Goal: Task Accomplishment & Management: Complete application form

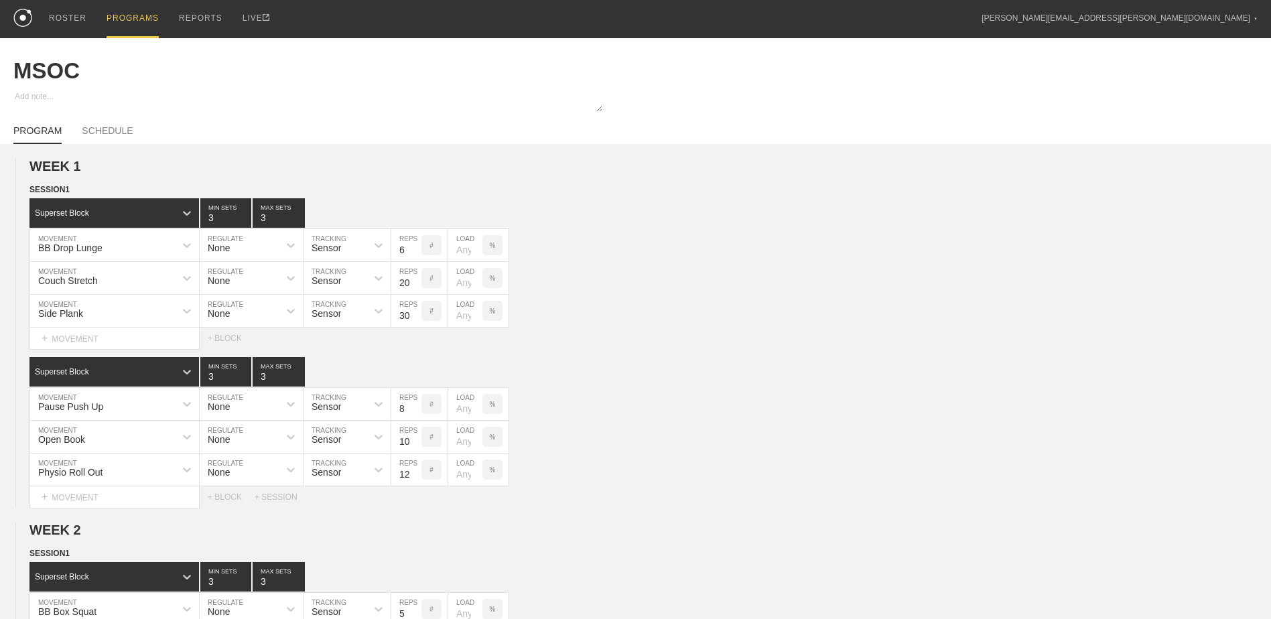
click at [132, 17] on div "PROGRAMS" at bounding box center [133, 19] width 52 height 38
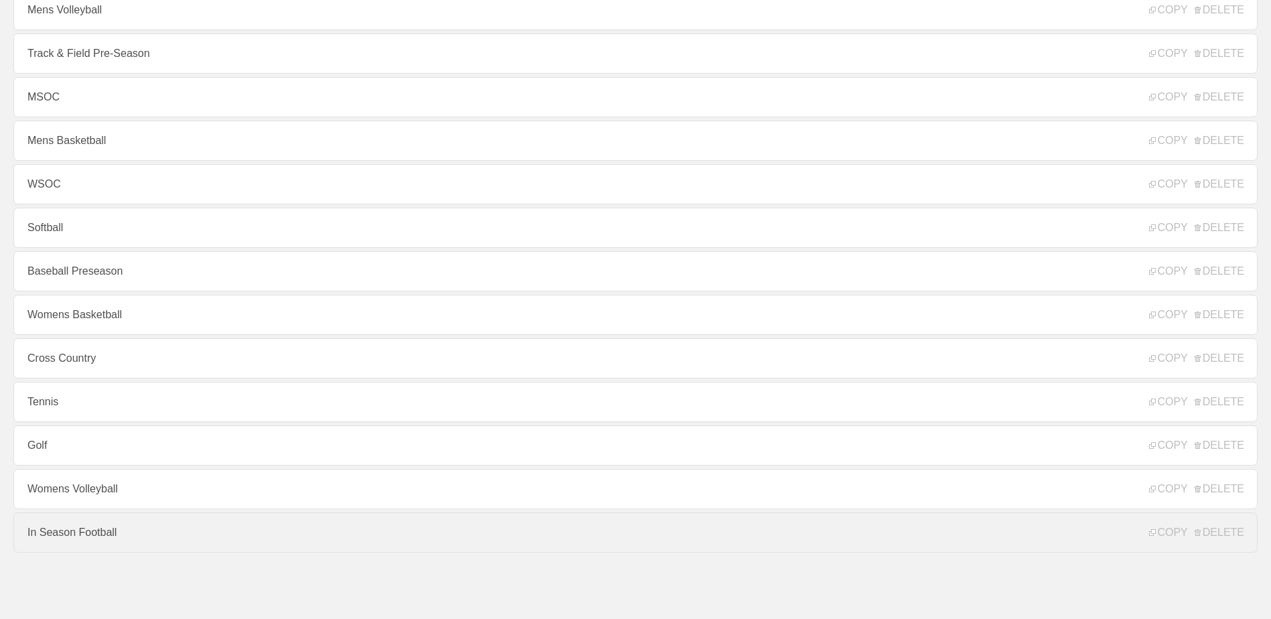
scroll to position [144, 0]
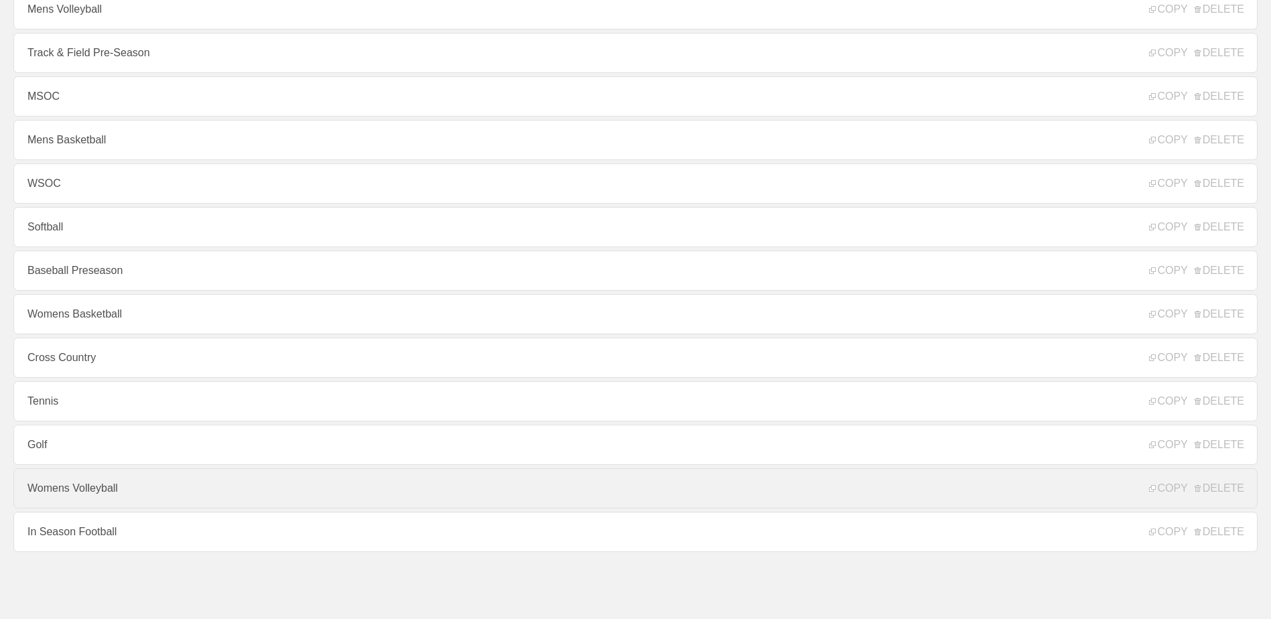
click at [115, 490] on link "Womens Volleyball" at bounding box center [635, 488] width 1244 height 40
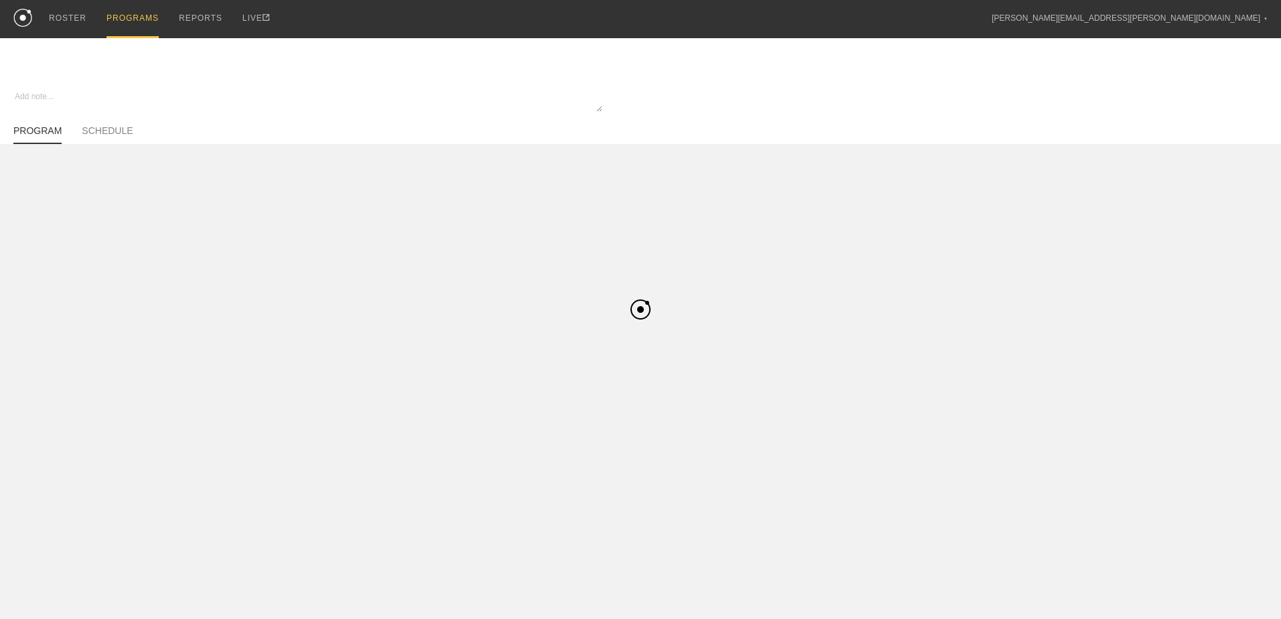
type textarea "x"
type input "Womens Volleyball"
type textarea "In Season"
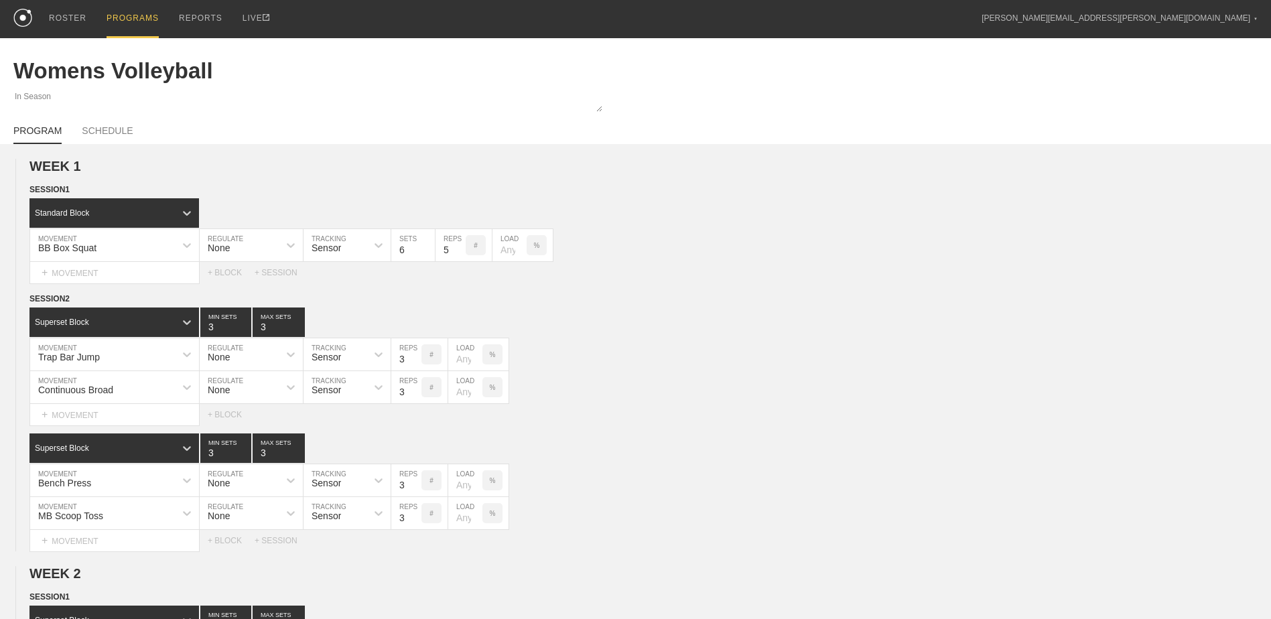
click at [133, 18] on div "PROGRAMS" at bounding box center [133, 19] width 52 height 38
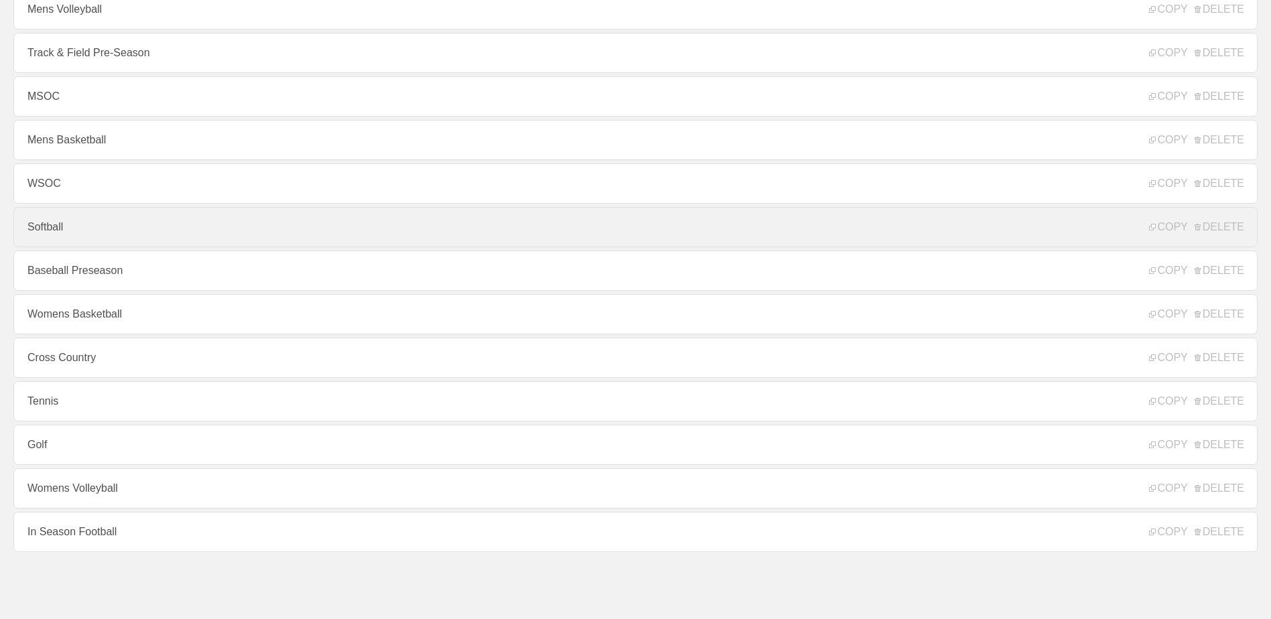
scroll to position [77, 0]
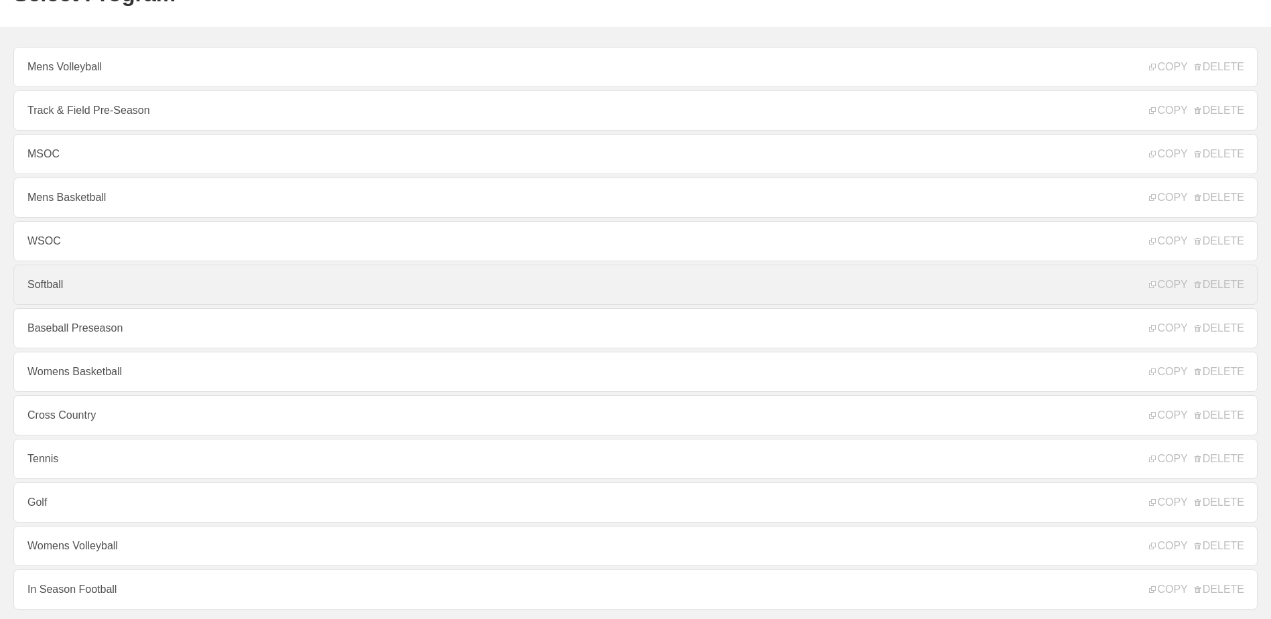
click at [145, 281] on link "Softball" at bounding box center [635, 285] width 1244 height 40
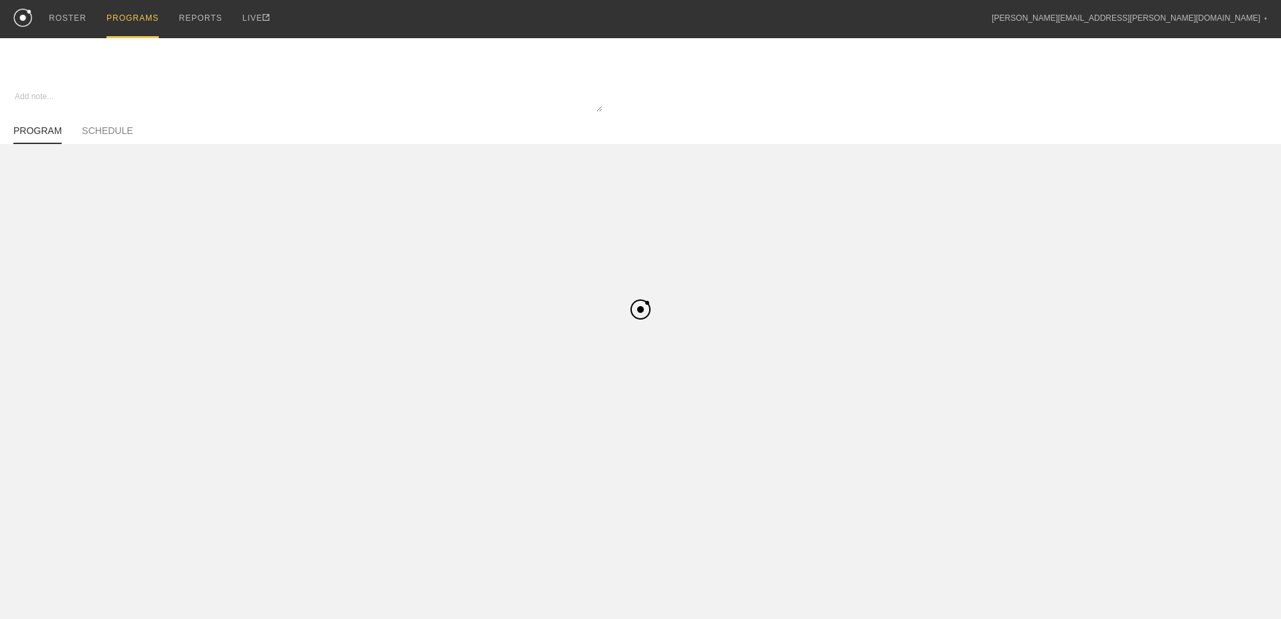
type textarea "x"
type input "Softball"
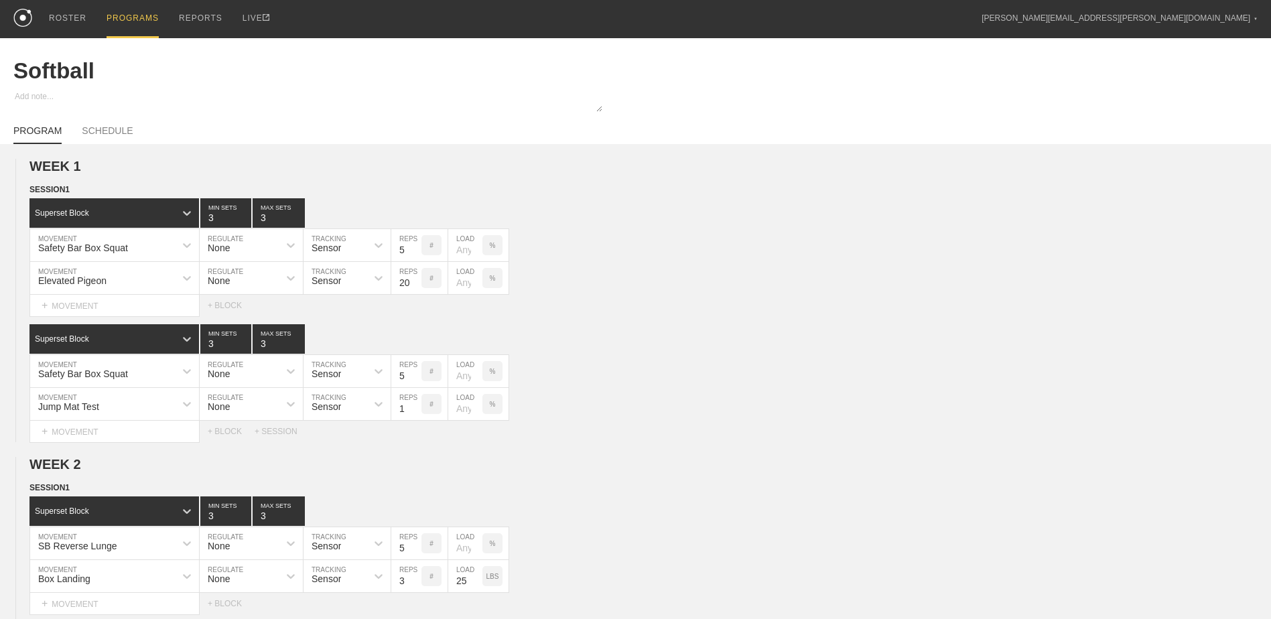
click at [135, 18] on div "PROGRAMS" at bounding box center [133, 19] width 52 height 38
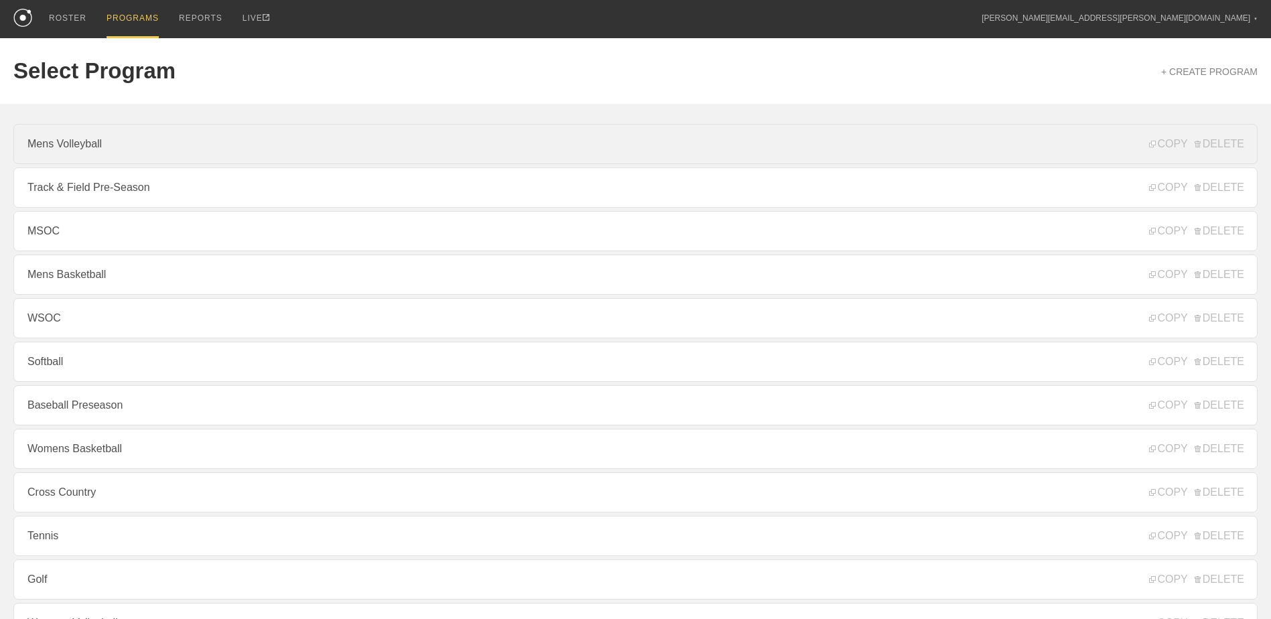
click at [186, 153] on link "Mens Volleyball" at bounding box center [635, 144] width 1244 height 40
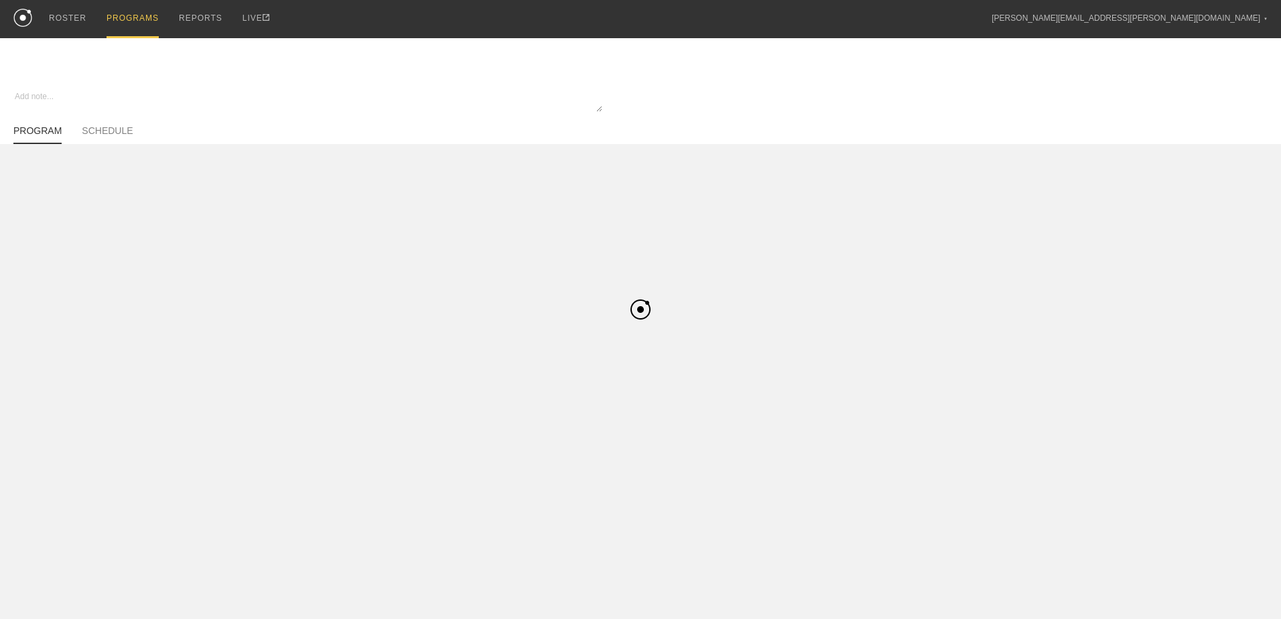
type textarea "x"
type input "Mens Volleyball"
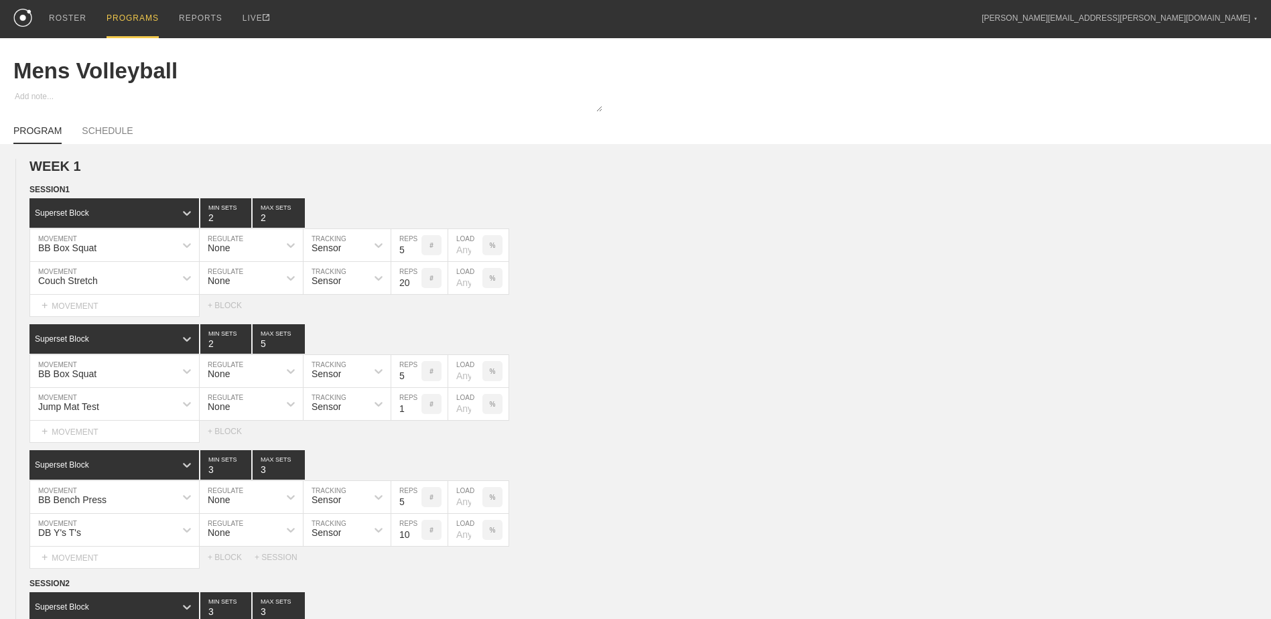
click at [118, 15] on div "PROGRAMS" at bounding box center [133, 19] width 52 height 38
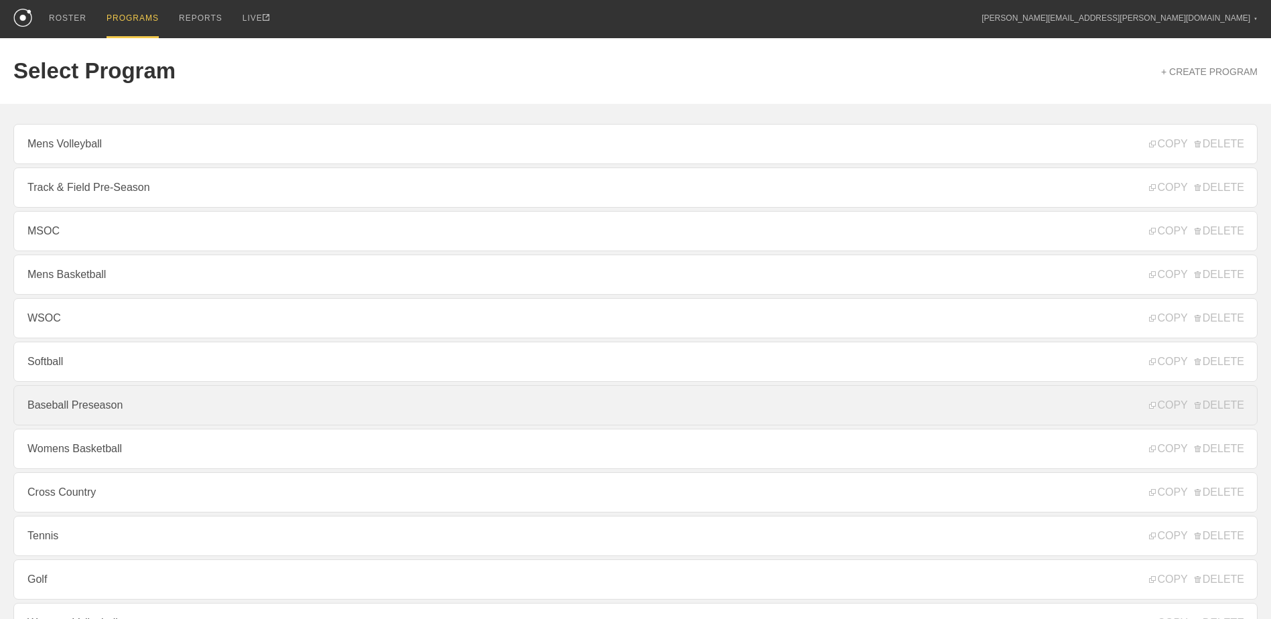
scroll to position [144, 0]
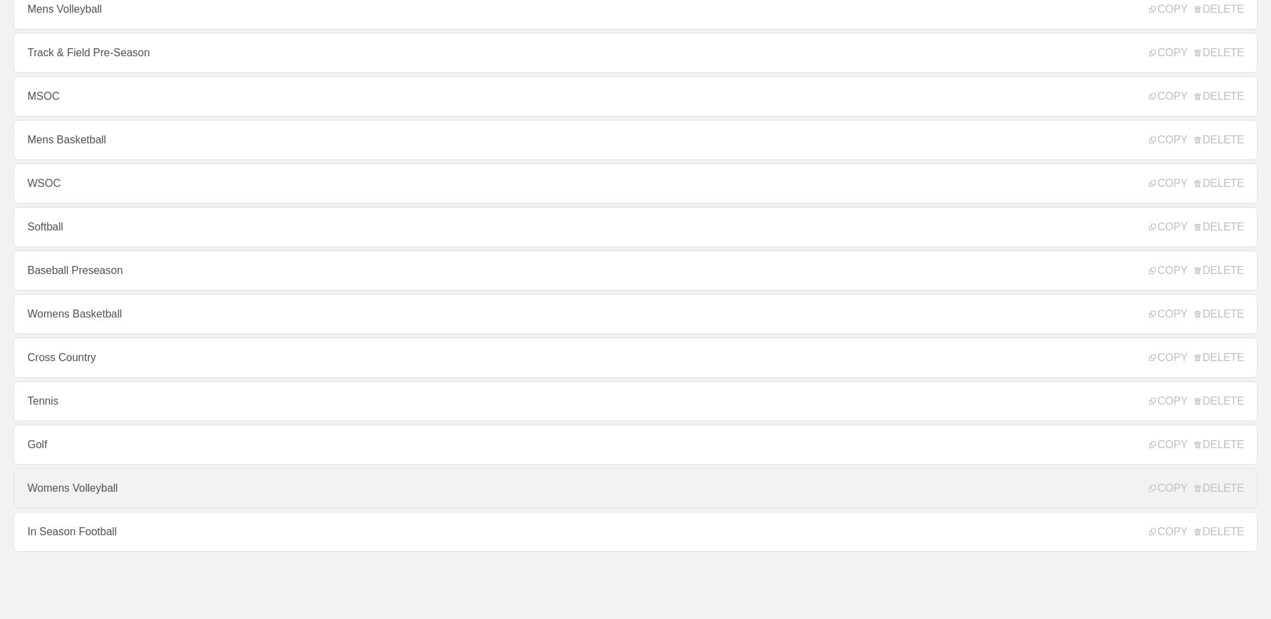
click at [184, 476] on link "Womens Volleyball" at bounding box center [635, 488] width 1244 height 40
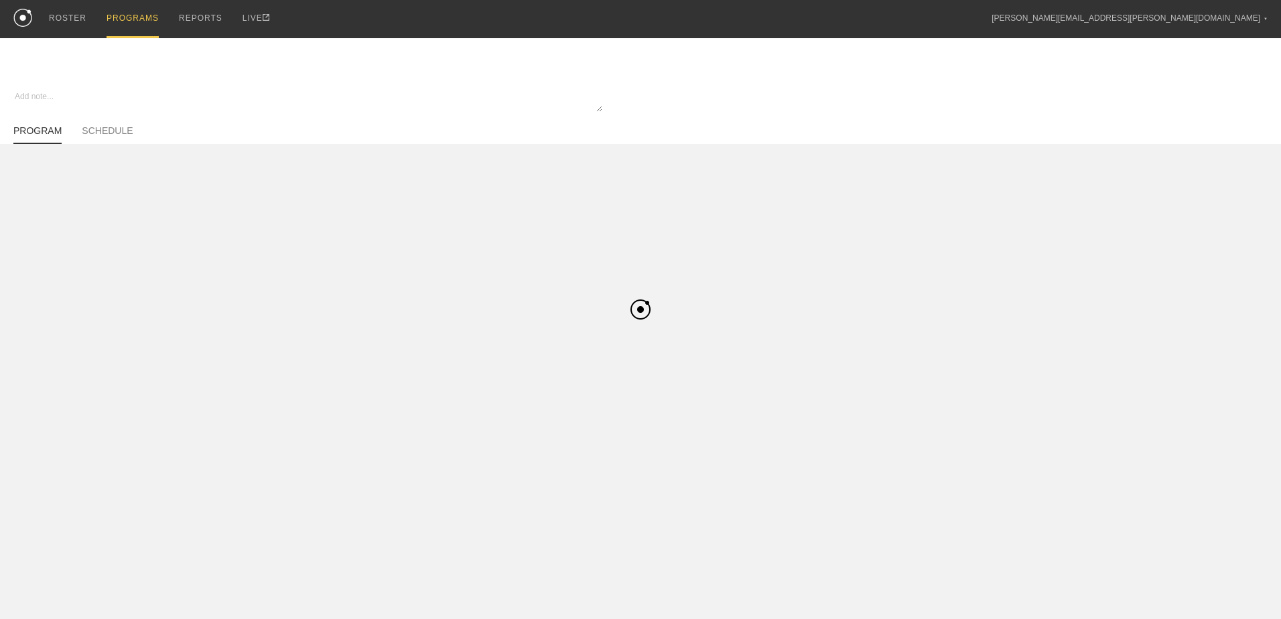
type textarea "x"
type input "Womens Volleyball"
type textarea "In Season"
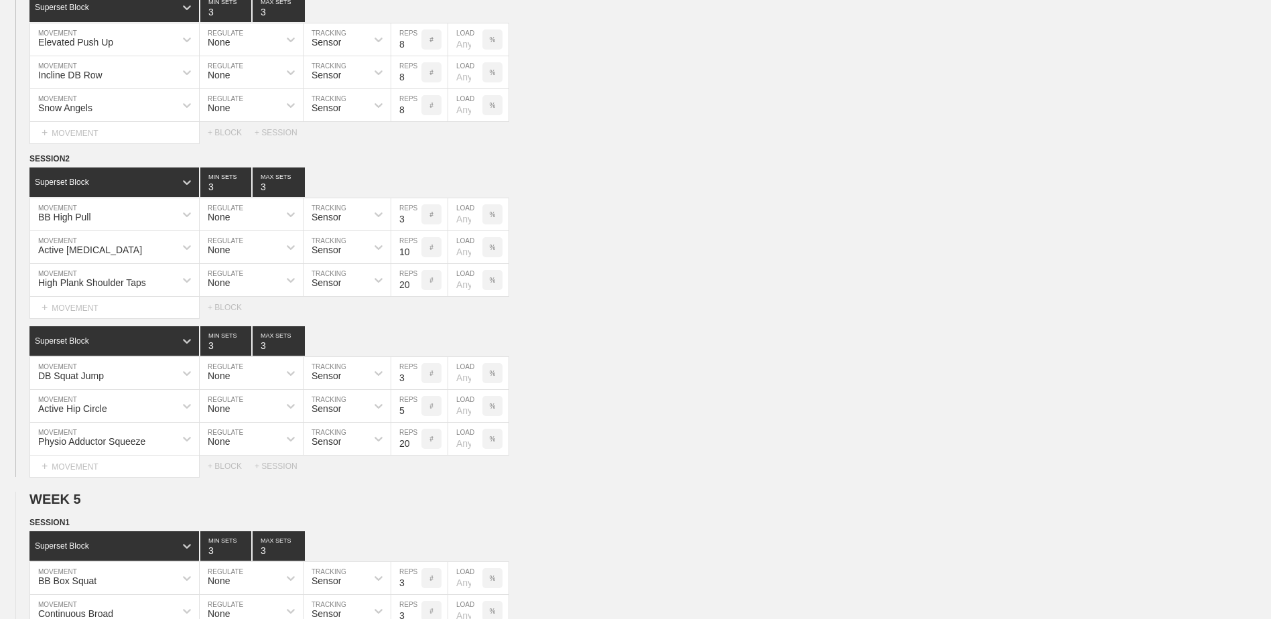
scroll to position [3015, 0]
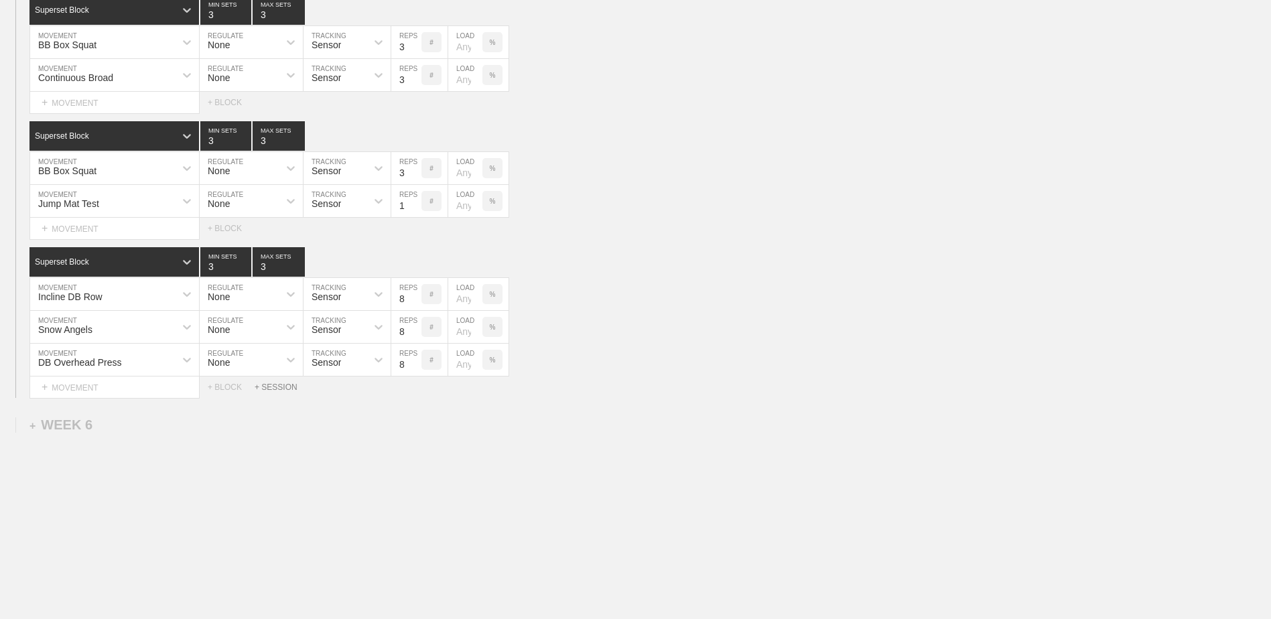
click at [281, 392] on div "+ SESSION" at bounding box center [282, 387] width 54 height 9
click at [150, 439] on div "+ BLOCK" at bounding box center [113, 432] width 169 height 21
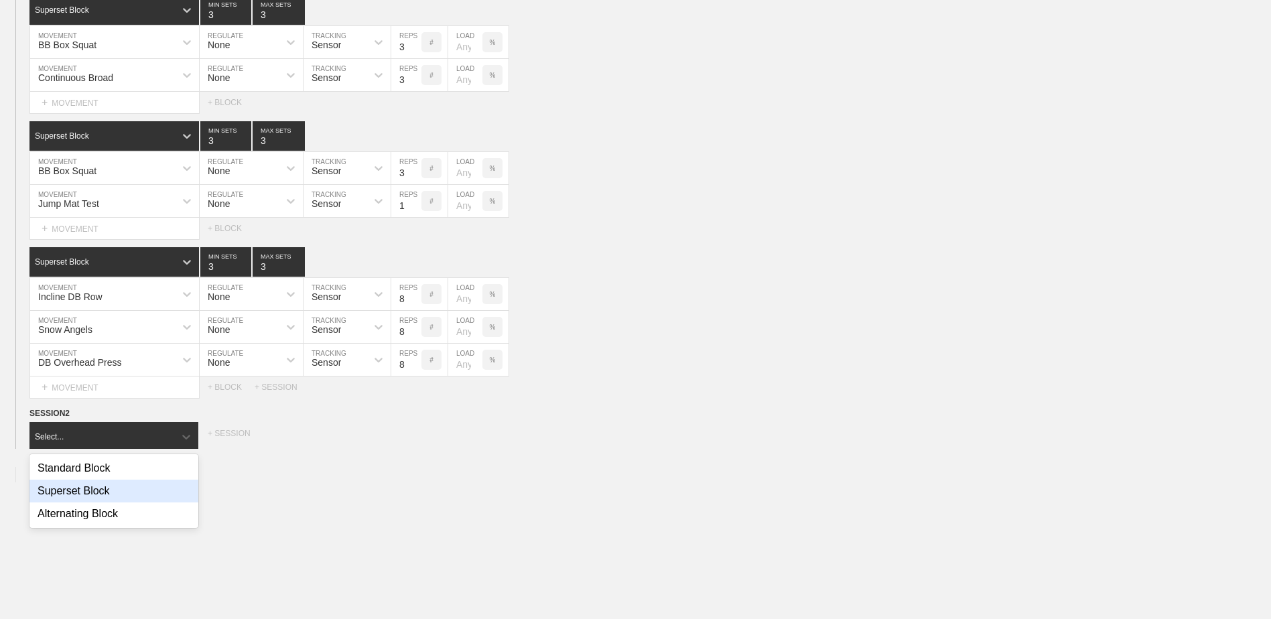
click at [135, 491] on div "Superset Block" at bounding box center [113, 491] width 169 height 23
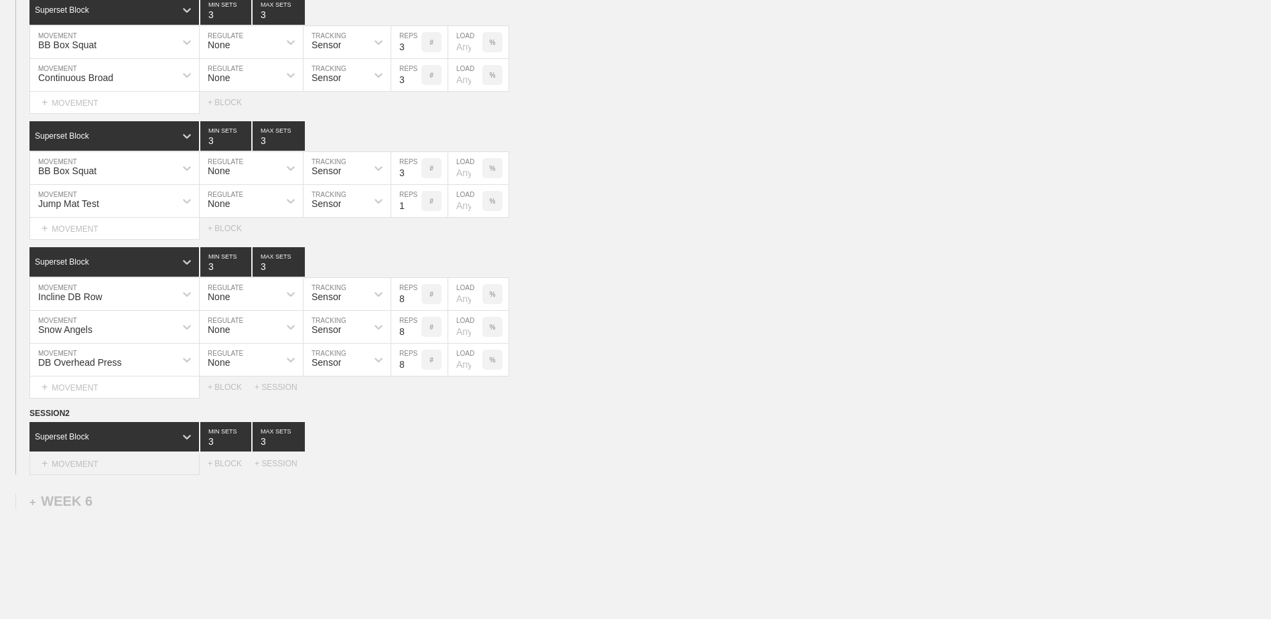
click at [126, 469] on div "+ MOVEMENT" at bounding box center [114, 464] width 170 height 22
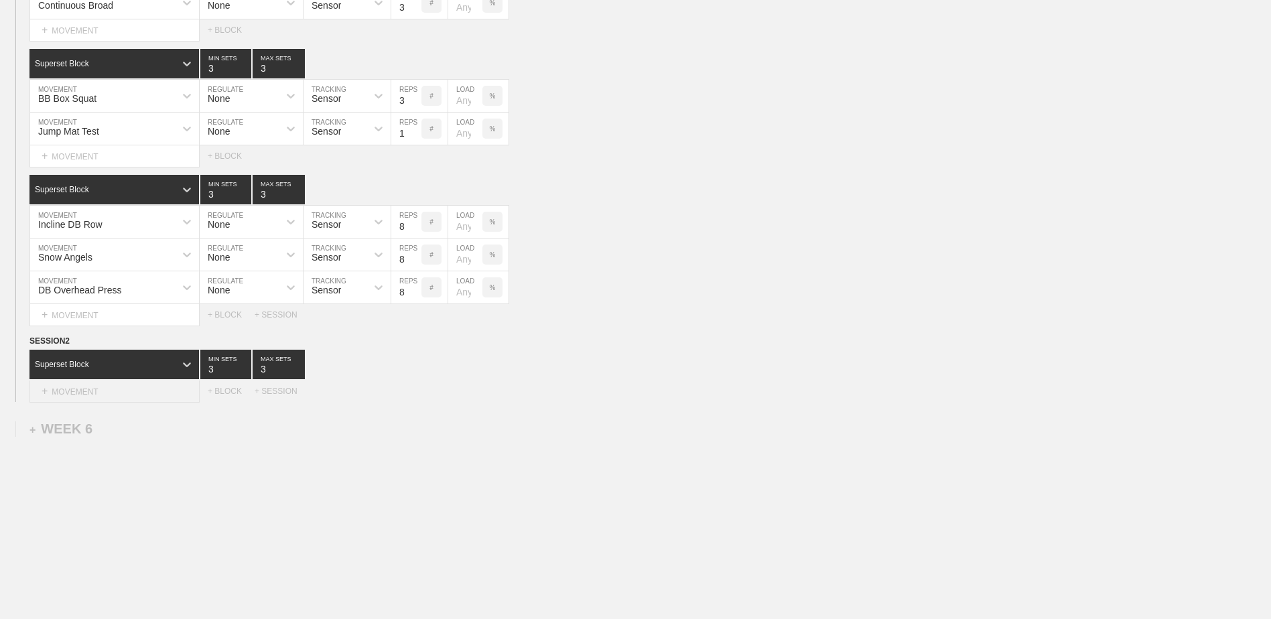
scroll to position [3098, 0]
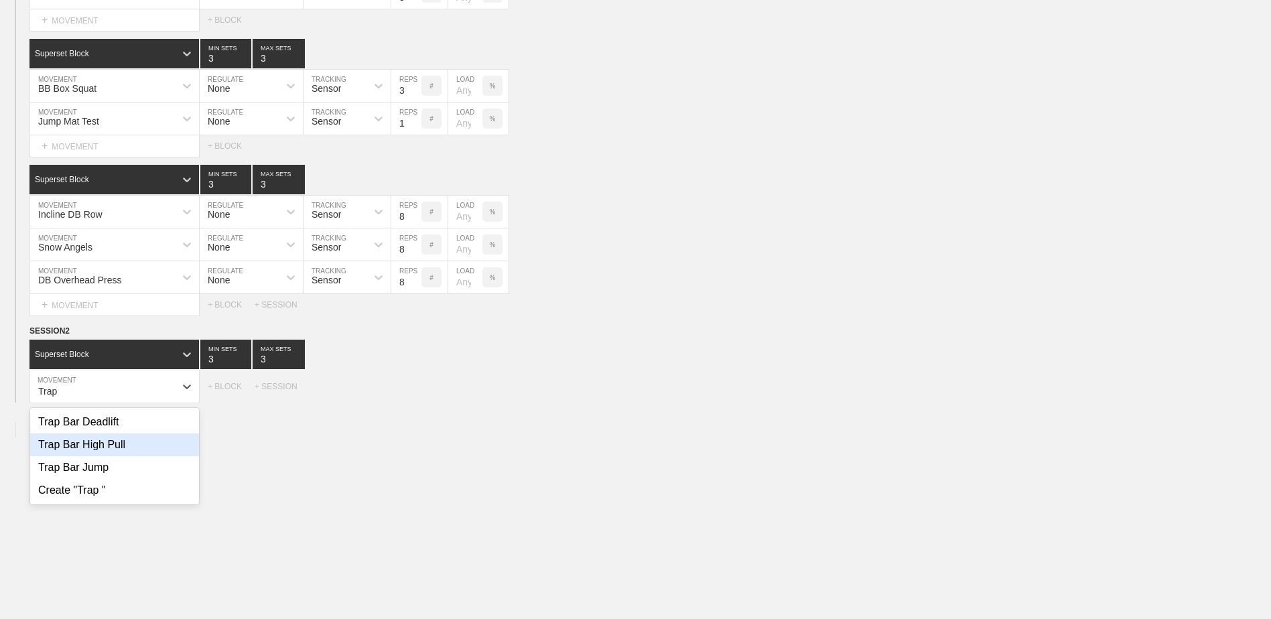
click at [123, 453] on div "Trap Bar High Pull" at bounding box center [114, 445] width 169 height 23
type input "Trap"
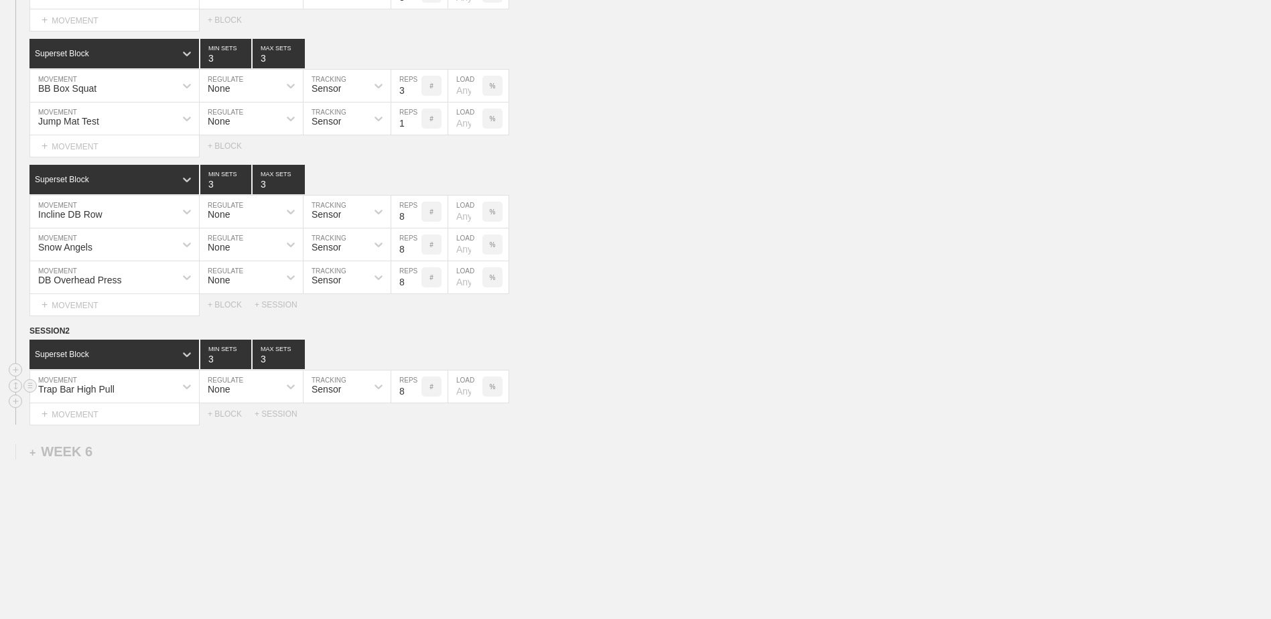
click at [413, 401] on input "8" at bounding box center [406, 387] width 30 height 32
click at [415, 401] on input "7" at bounding box center [406, 387] width 30 height 32
click at [415, 401] on input "6" at bounding box center [406, 387] width 30 height 32
click at [415, 401] on input "5" at bounding box center [406, 387] width 30 height 32
click at [415, 401] on input "4" at bounding box center [406, 387] width 30 height 32
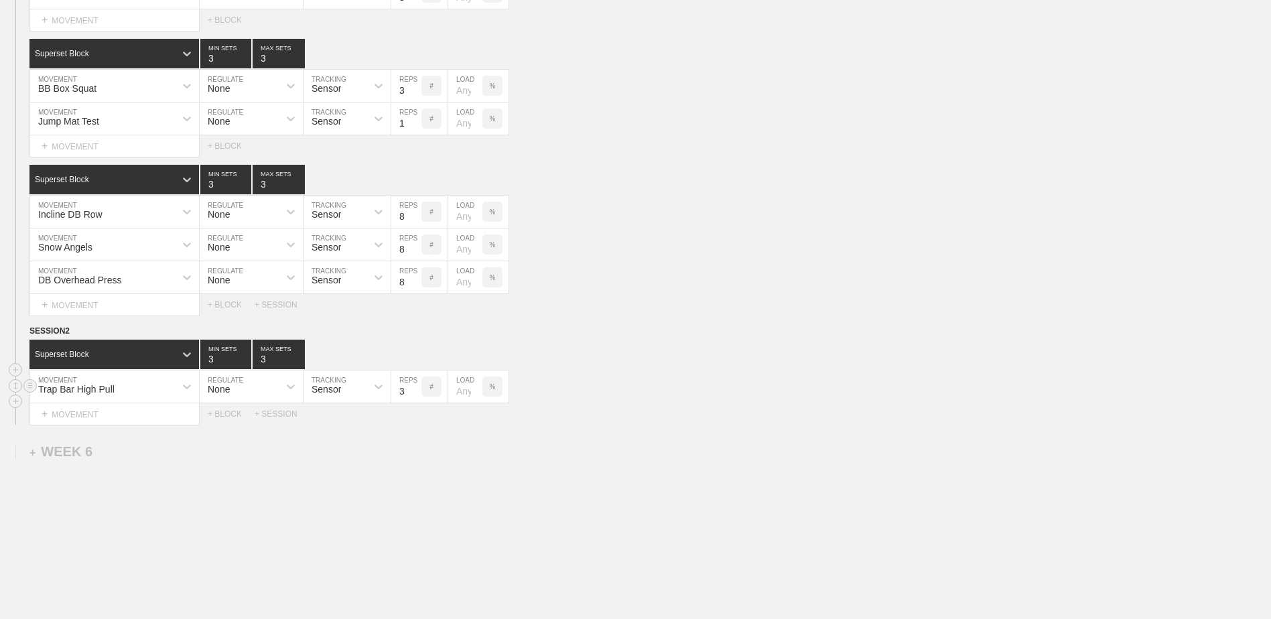
type input "3"
click at [415, 401] on input "3" at bounding box center [406, 387] width 30 height 32
click at [165, 420] on div "+ MOVEMENT" at bounding box center [114, 414] width 170 height 22
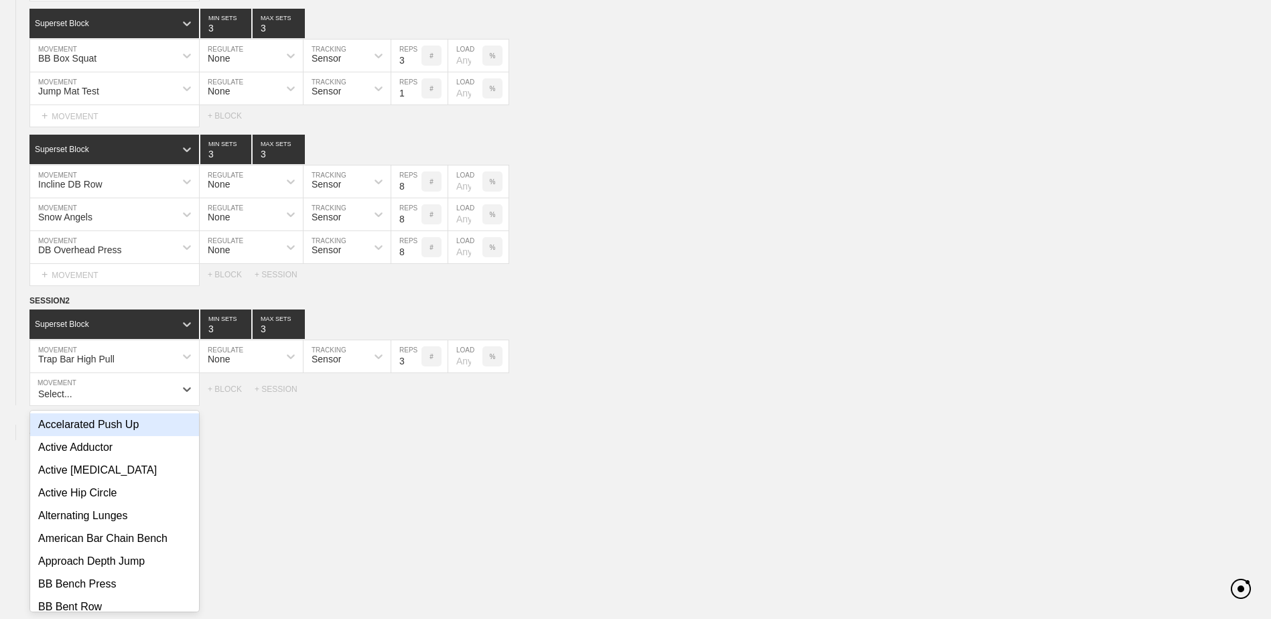
scroll to position [3130, 0]
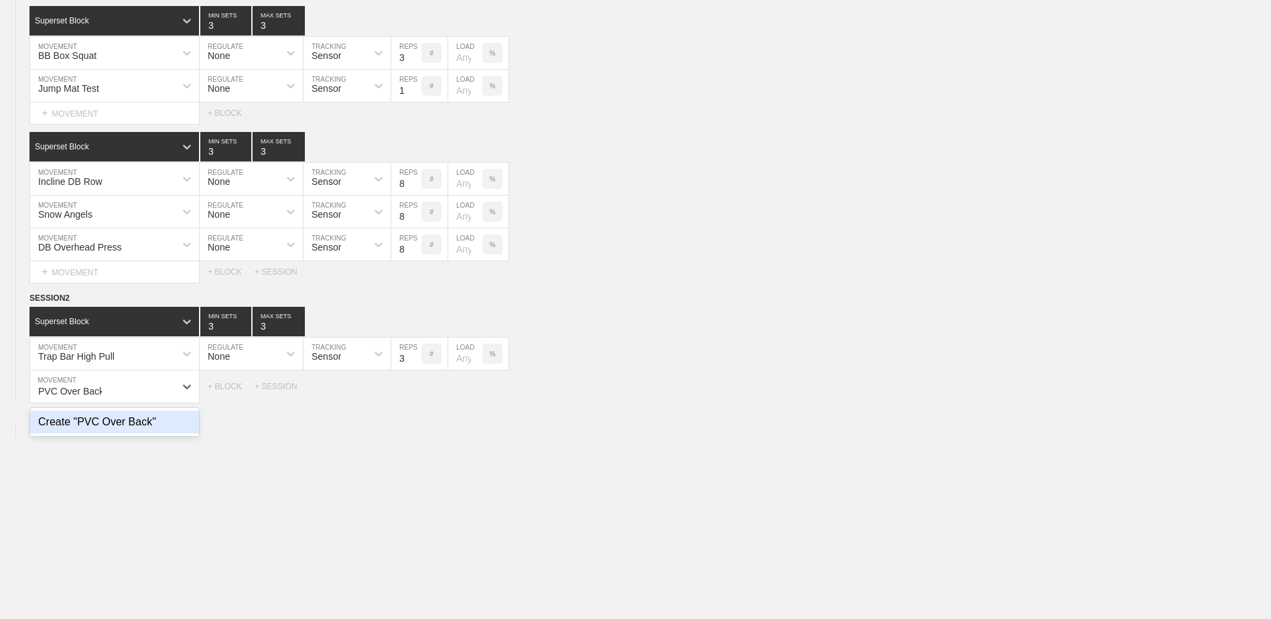
click at [152, 434] on div "Create "PVC Over Back"" at bounding box center [114, 422] width 169 height 23
type input "PVC Over Back"
click at [103, 422] on div "+ MOVEMENT" at bounding box center [114, 414] width 170 height 22
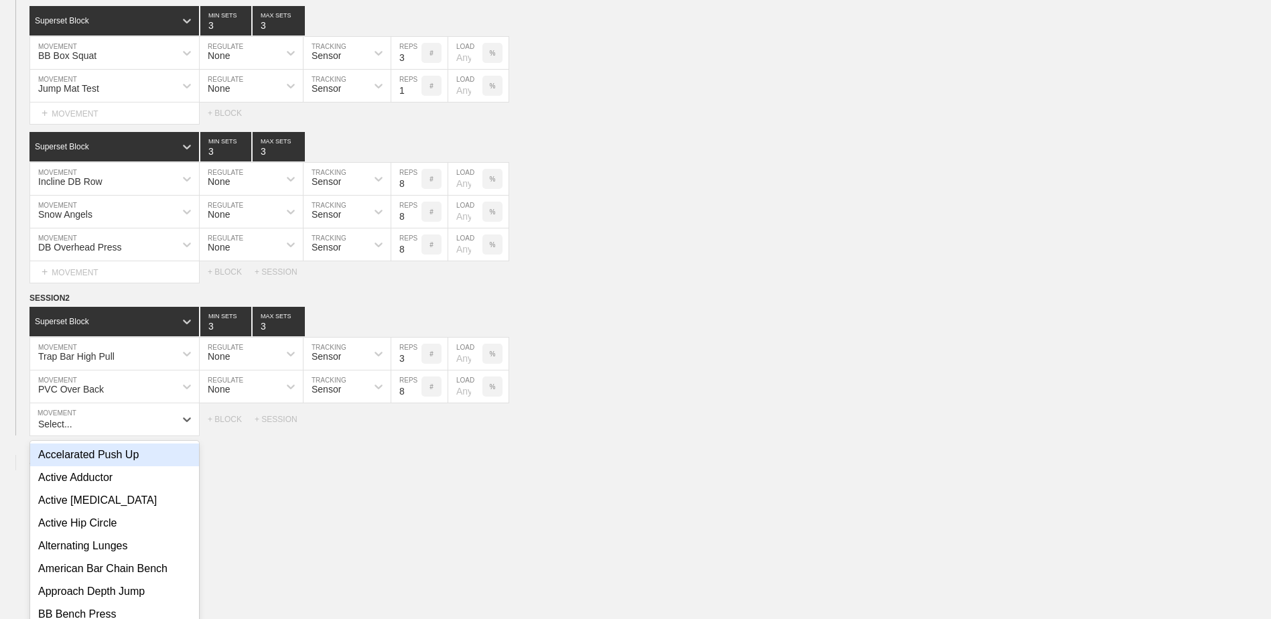
scroll to position [3163, 0]
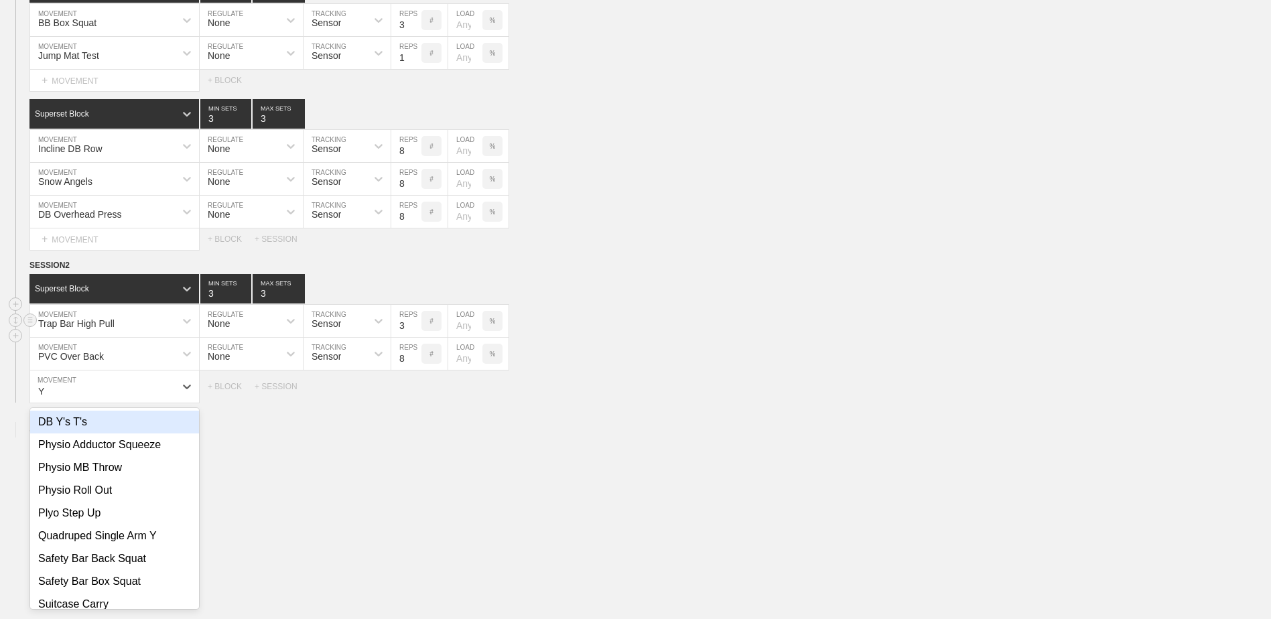
type input "Y"
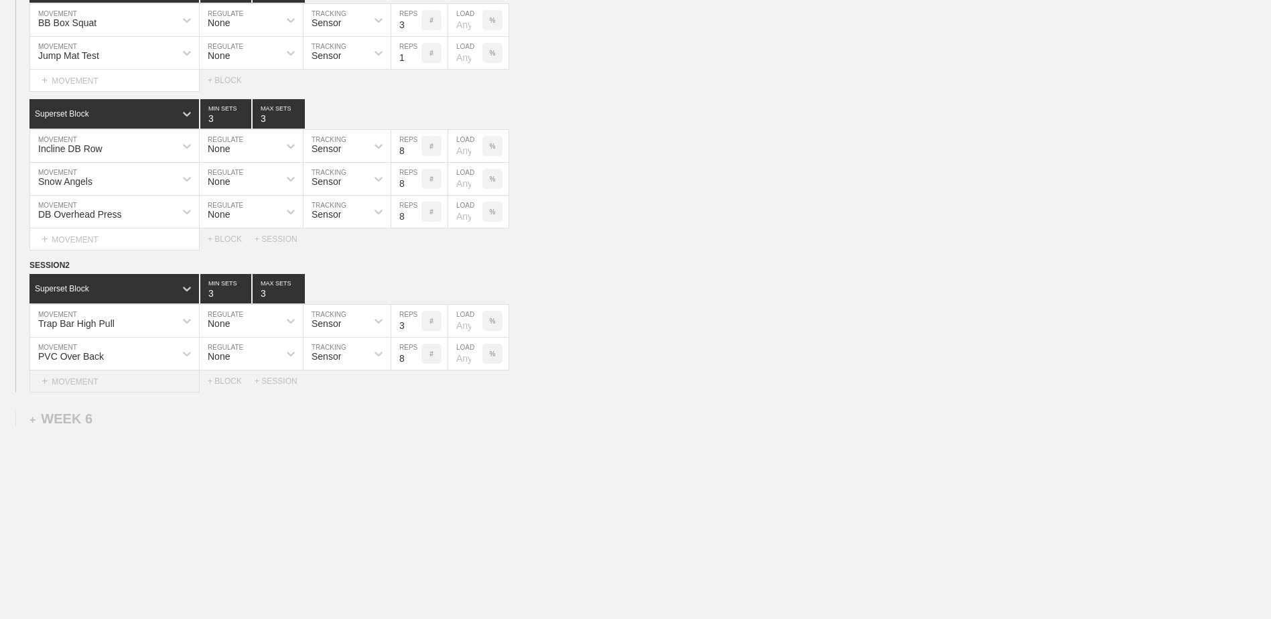
click at [166, 381] on div "+ MOVEMENT" at bounding box center [114, 382] width 170 height 22
click at [152, 433] on div "Create "Banded Y's T's"" at bounding box center [114, 422] width 169 height 23
type input "Banded Y's T's"
click at [413, 392] on input "9" at bounding box center [406, 387] width 30 height 32
type input "10"
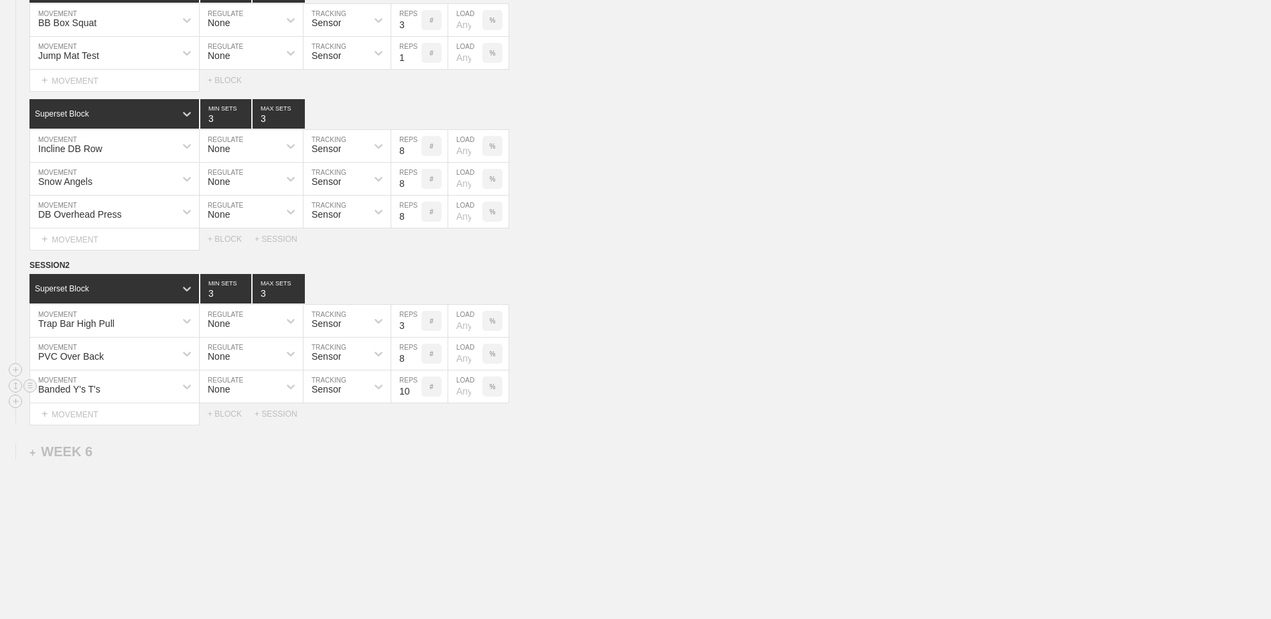
click at [413, 392] on input "10" at bounding box center [406, 387] width 30 height 32
click at [221, 419] on div "+ BLOCK" at bounding box center [231, 413] width 47 height 9
click at [112, 451] on div "Standard Block" at bounding box center [101, 448] width 145 height 12
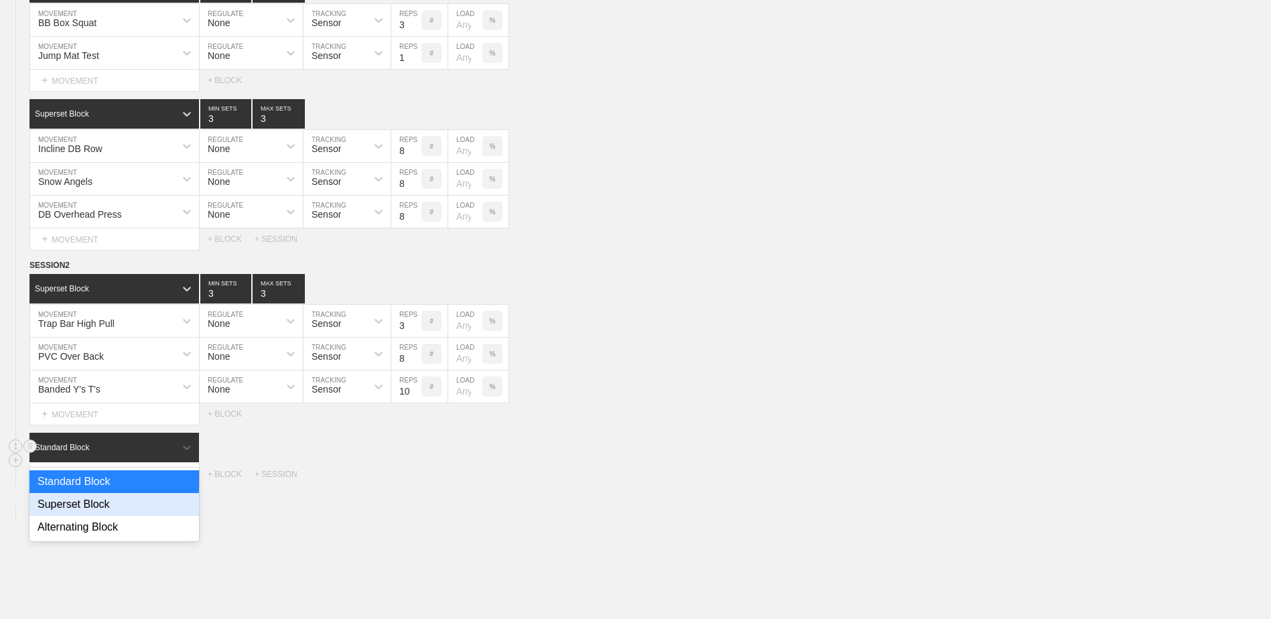
click at [116, 509] on div "Superset Block" at bounding box center [114, 504] width 170 height 23
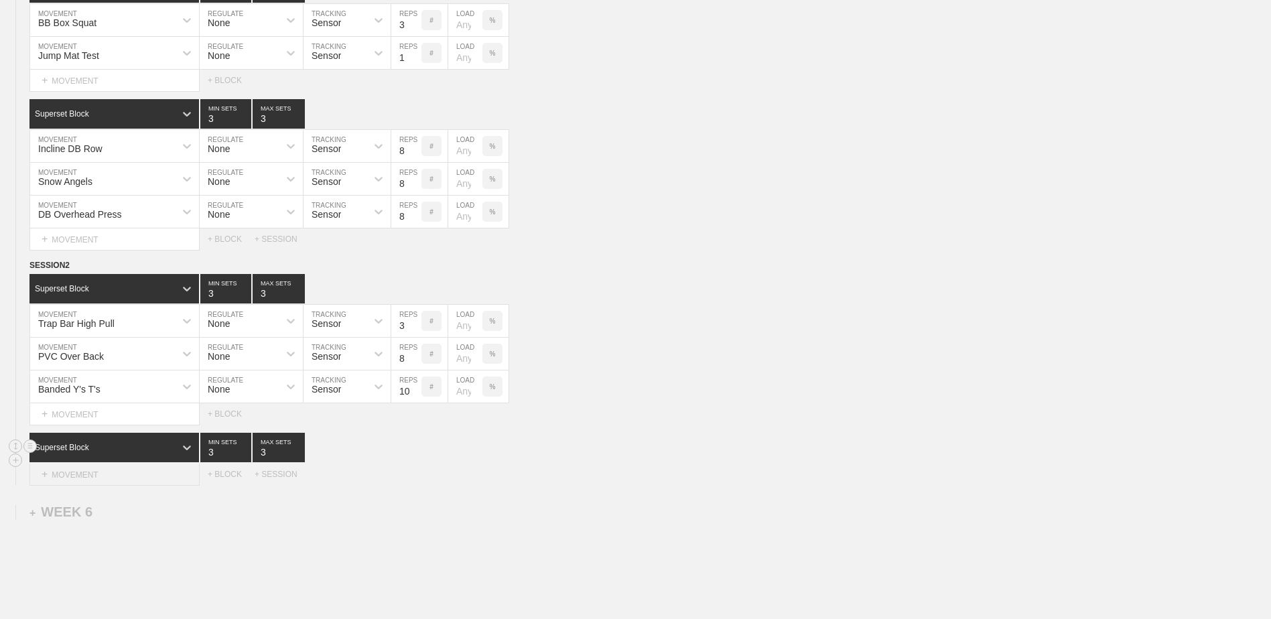
click at [122, 476] on div "+ MOVEMENT" at bounding box center [114, 475] width 170 height 22
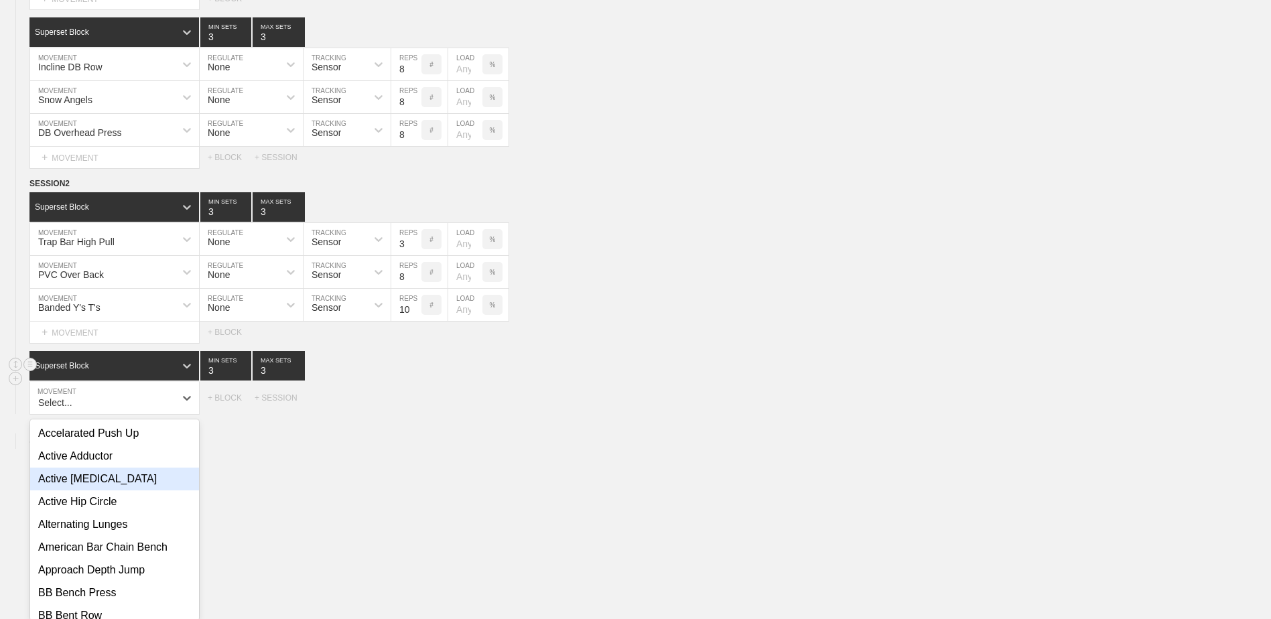
scroll to position [3256, 0]
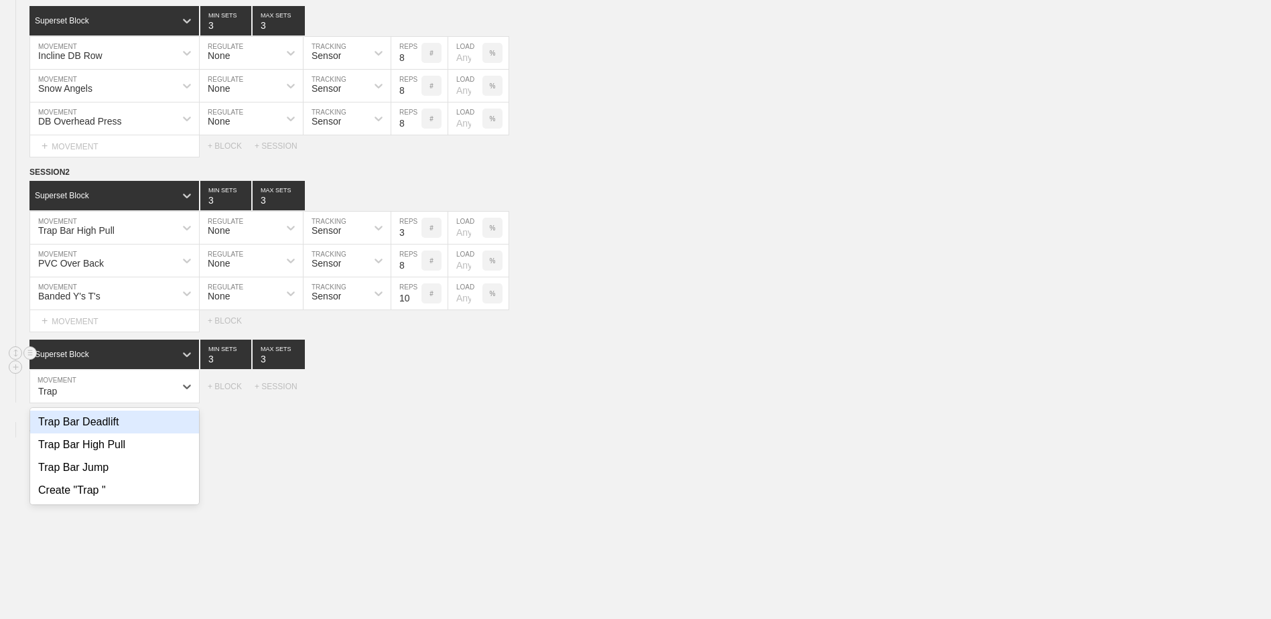
click at [122, 476] on div "Trap Bar Jump" at bounding box center [114, 467] width 169 height 23
type input "Trap"
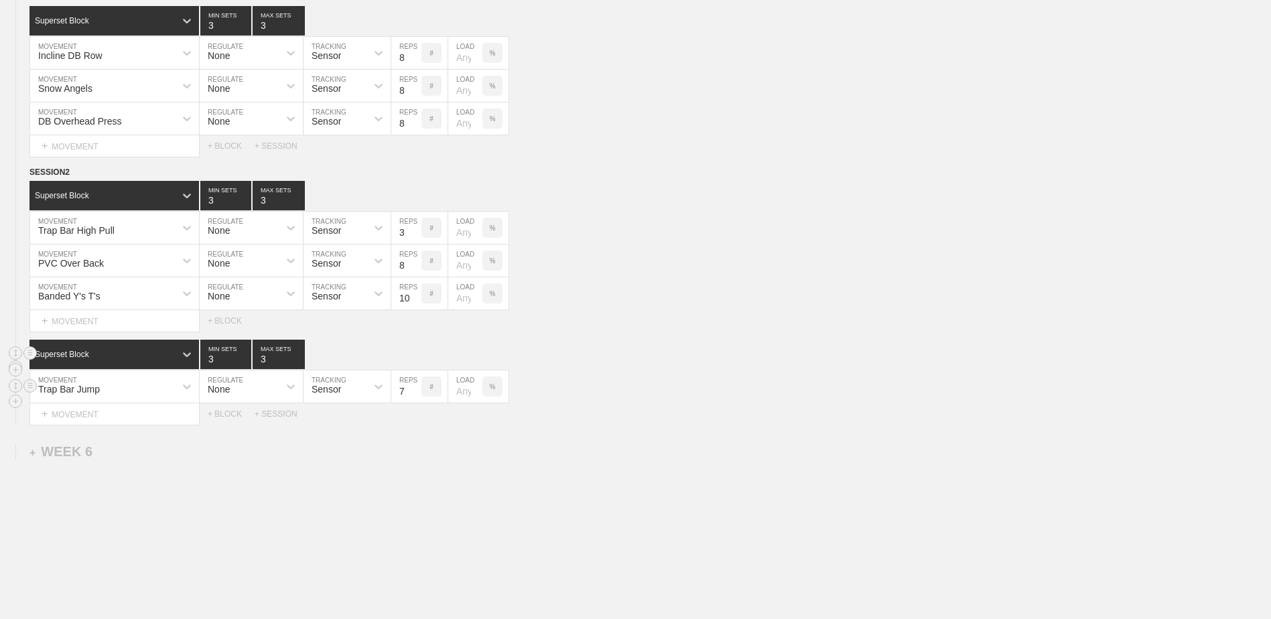
click at [417, 397] on input "7" at bounding box center [406, 387] width 30 height 32
click at [417, 397] on input "6" at bounding box center [406, 387] width 30 height 32
click at [417, 397] on input "5" at bounding box center [406, 387] width 30 height 32
click at [417, 397] on input "4" at bounding box center [406, 387] width 30 height 32
type input "3"
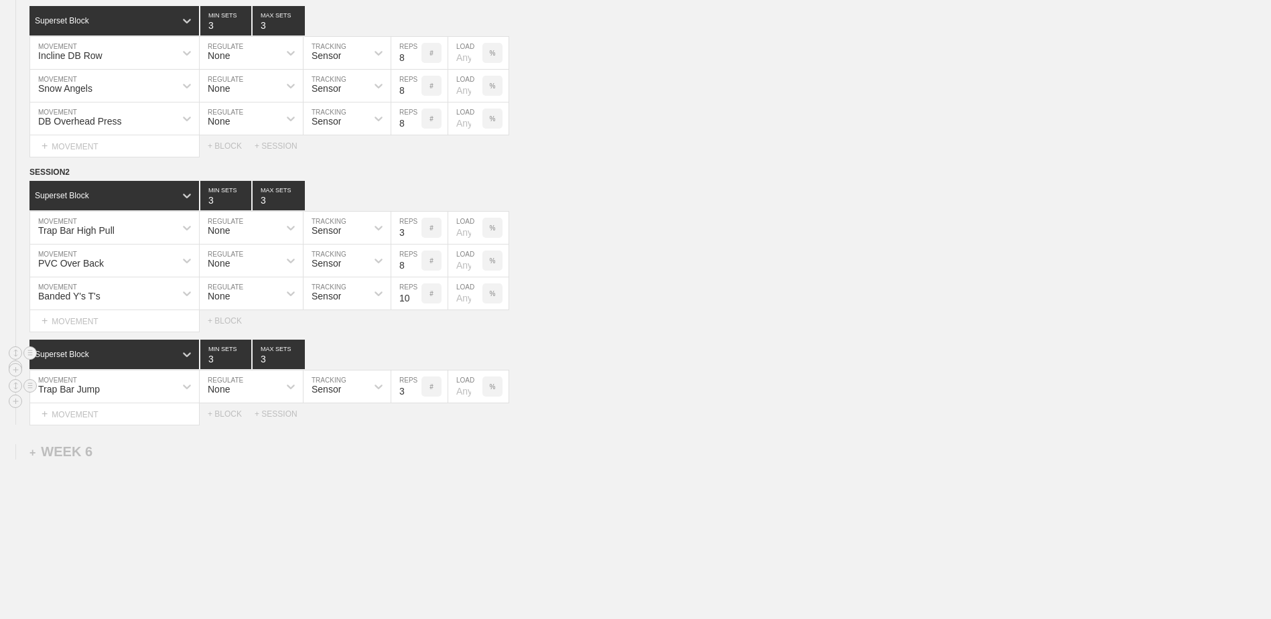
click at [417, 397] on input "3" at bounding box center [406, 387] width 30 height 32
click at [96, 418] on div "+ MOVEMENT" at bounding box center [114, 414] width 170 height 22
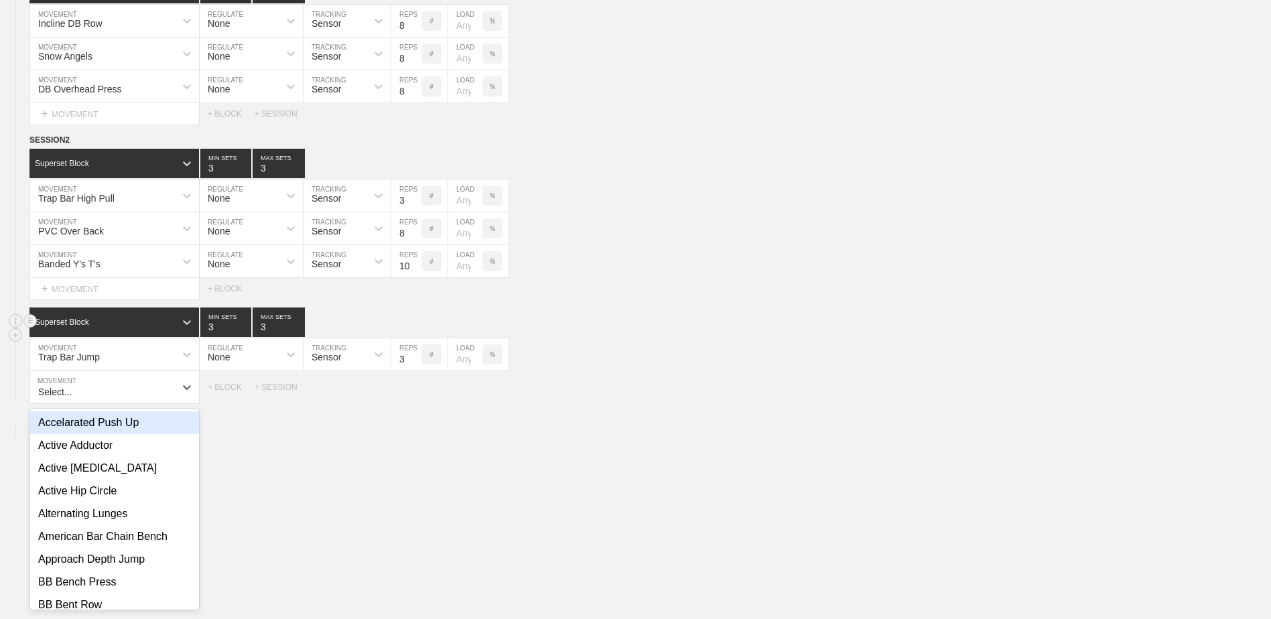
scroll to position [3289, 0]
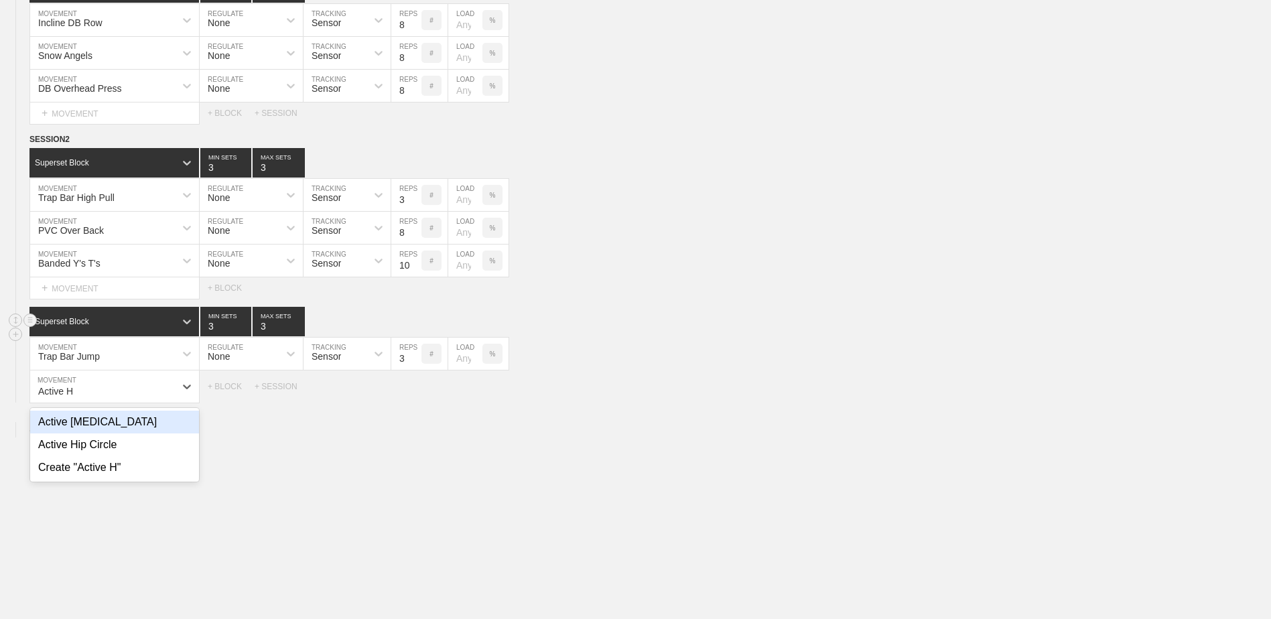
click at [104, 427] on div "Active [MEDICAL_DATA]" at bounding box center [114, 422] width 169 height 23
type input "Active H"
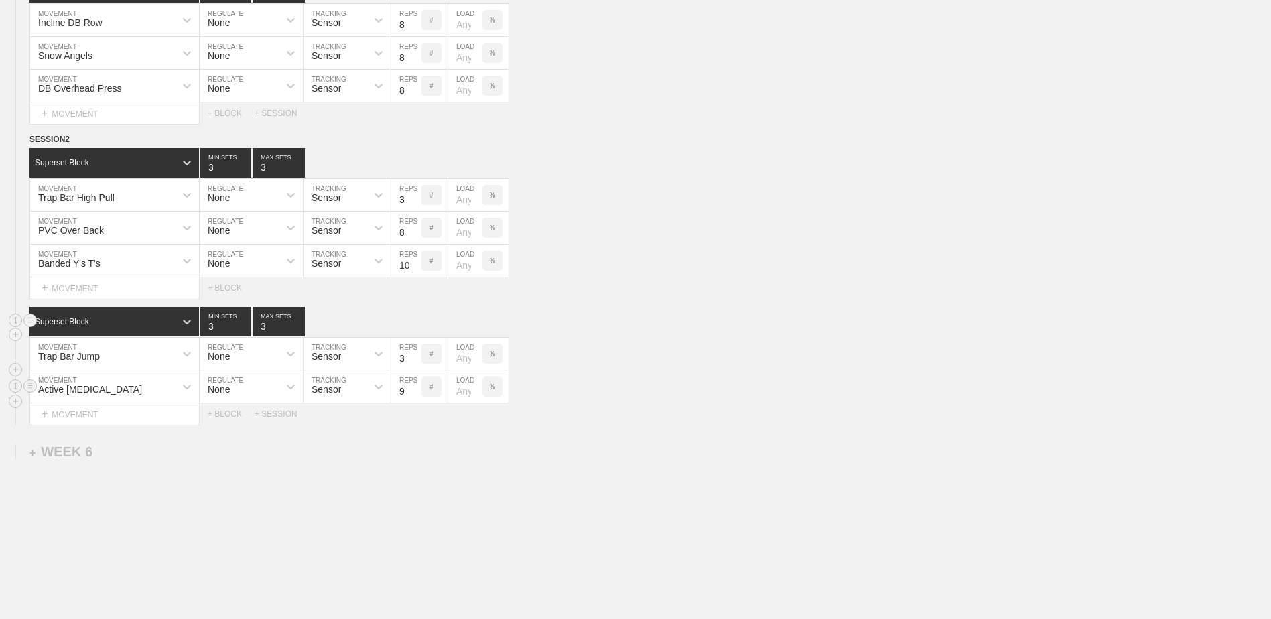
click at [413, 393] on input "9" at bounding box center [406, 387] width 30 height 32
type input "10"
click at [413, 393] on input "10" at bounding box center [406, 387] width 30 height 32
click at [138, 421] on div "+ MOVEMENT" at bounding box center [114, 414] width 170 height 22
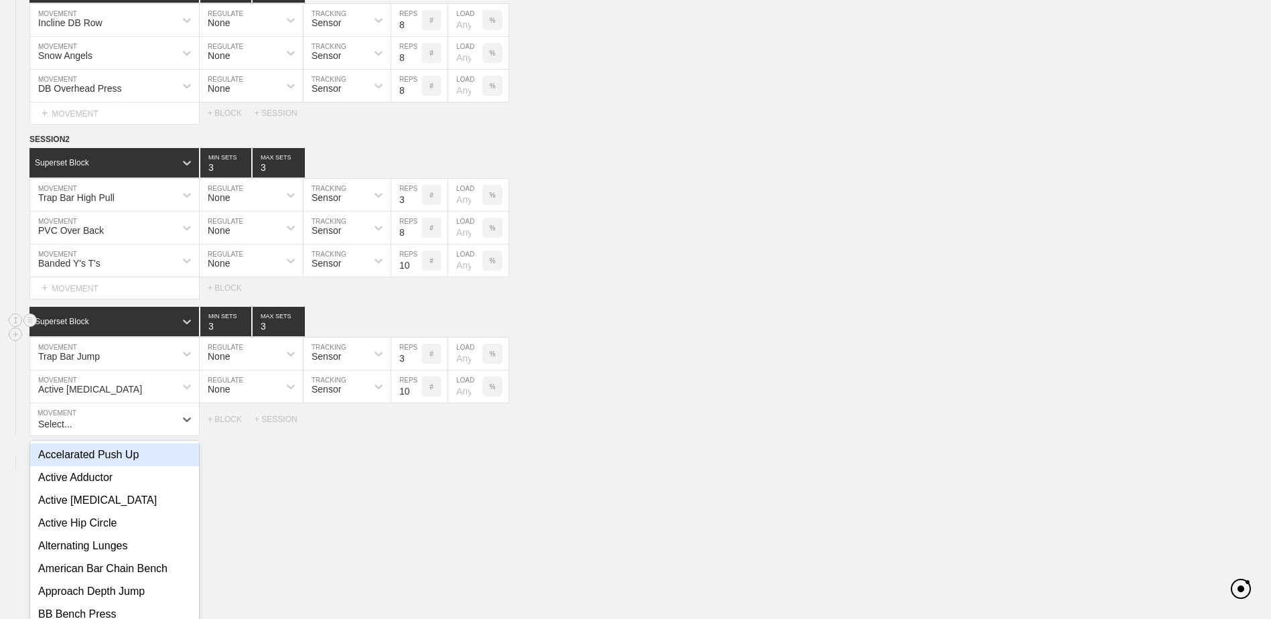
scroll to position [3322, 0]
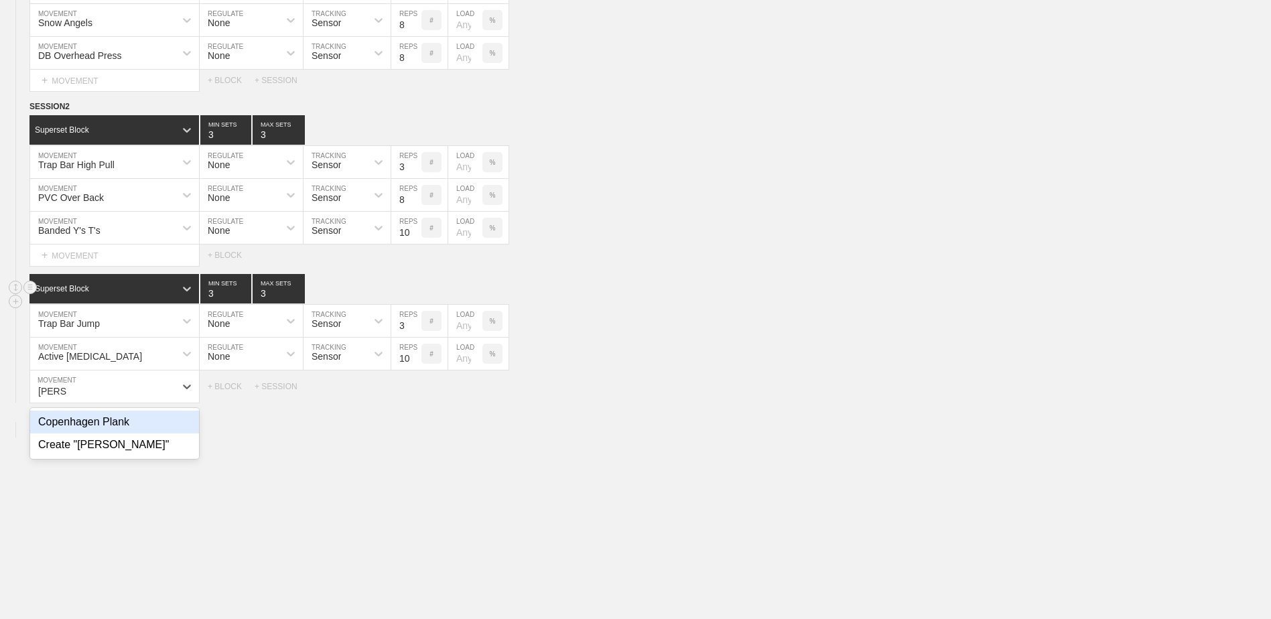
click at [138, 421] on div "Copenhagen Plank" at bounding box center [114, 422] width 169 height 23
type input "[PERSON_NAME]"
click at [413, 391] on input "9" at bounding box center [406, 387] width 30 height 32
type input "10"
click at [413, 391] on input "10" at bounding box center [406, 387] width 30 height 32
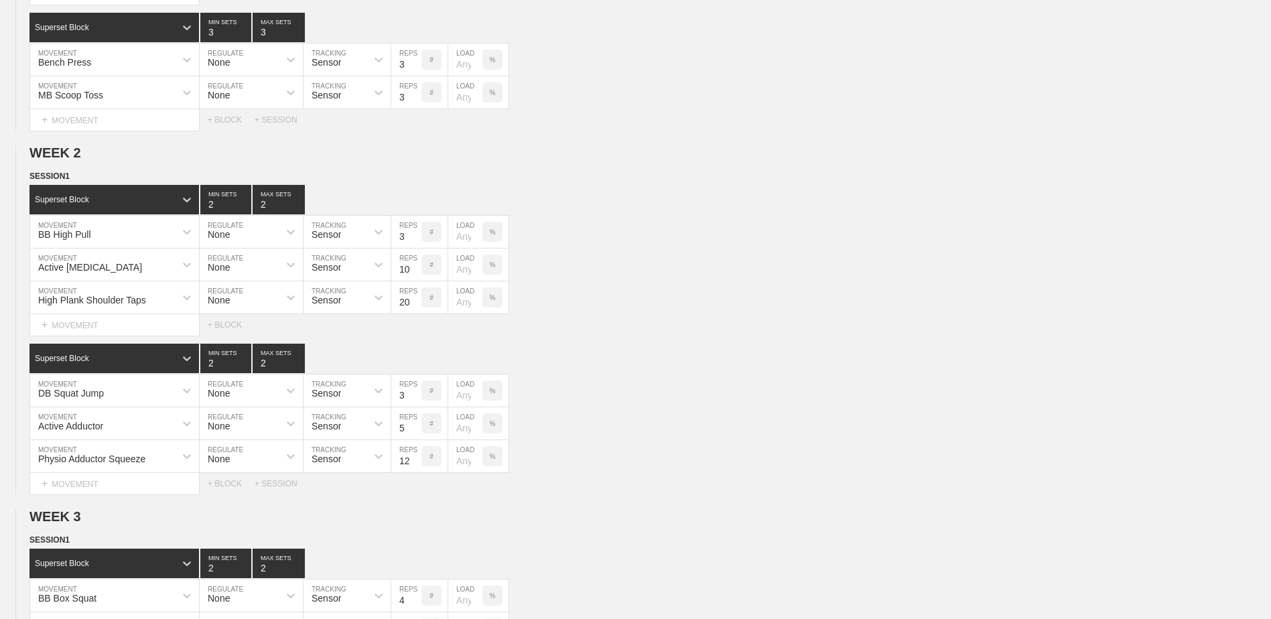
scroll to position [0, 0]
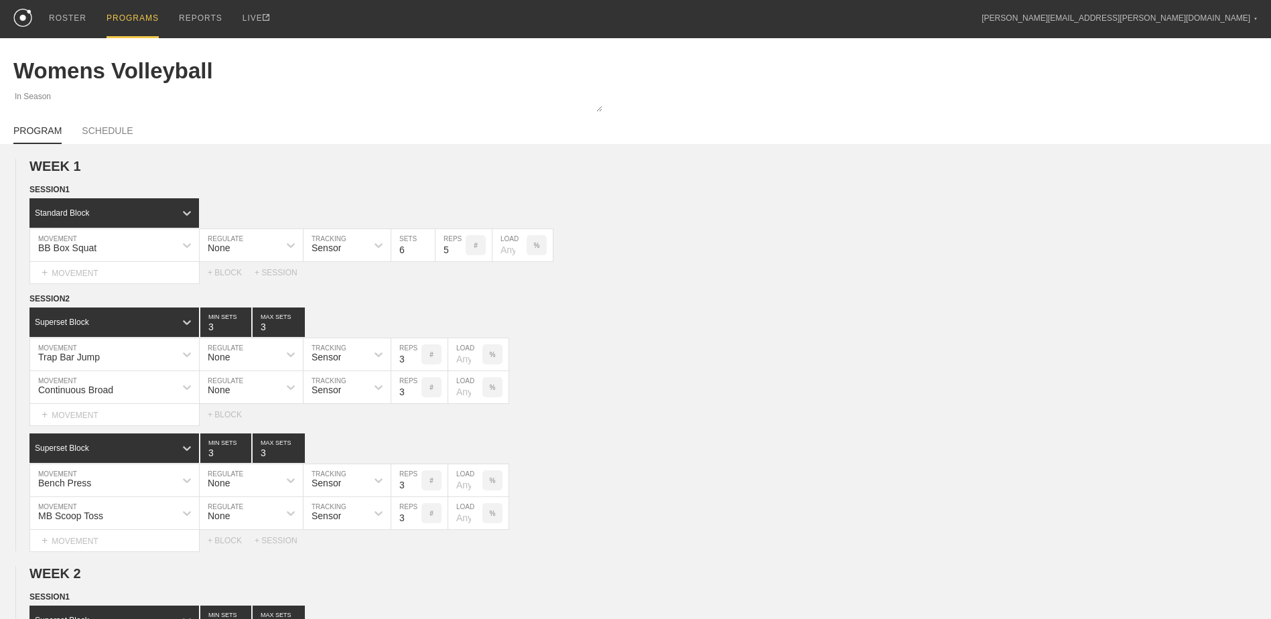
click at [128, 19] on div "PROGRAMS" at bounding box center [133, 19] width 52 height 38
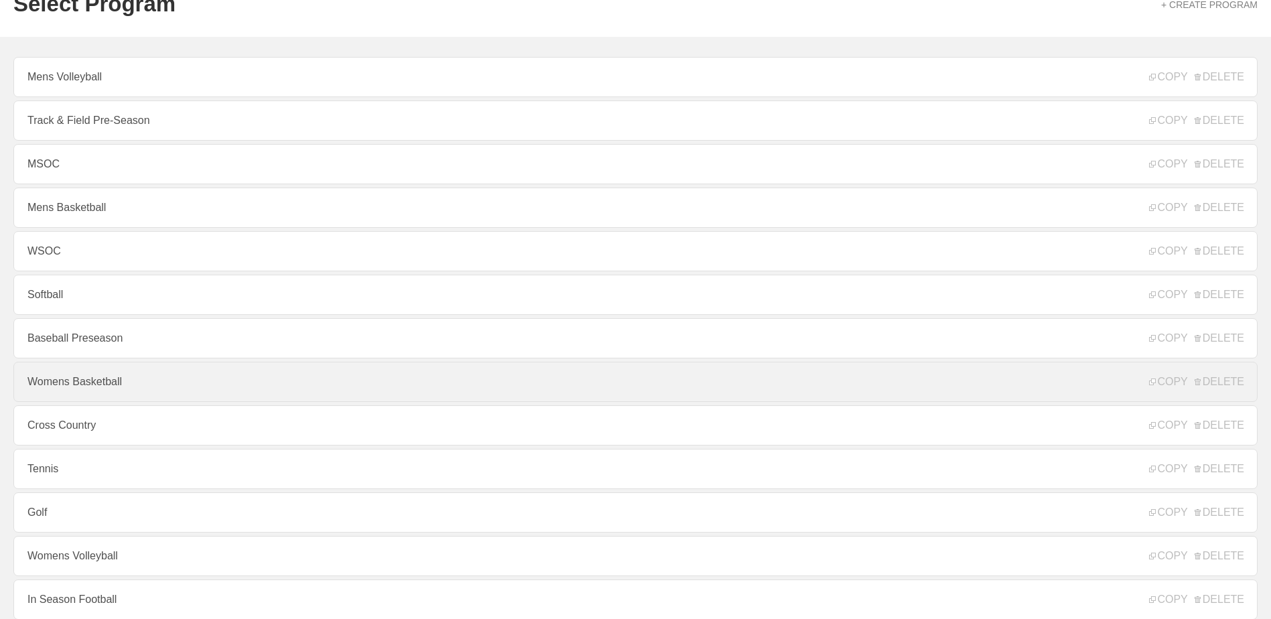
scroll to position [144, 0]
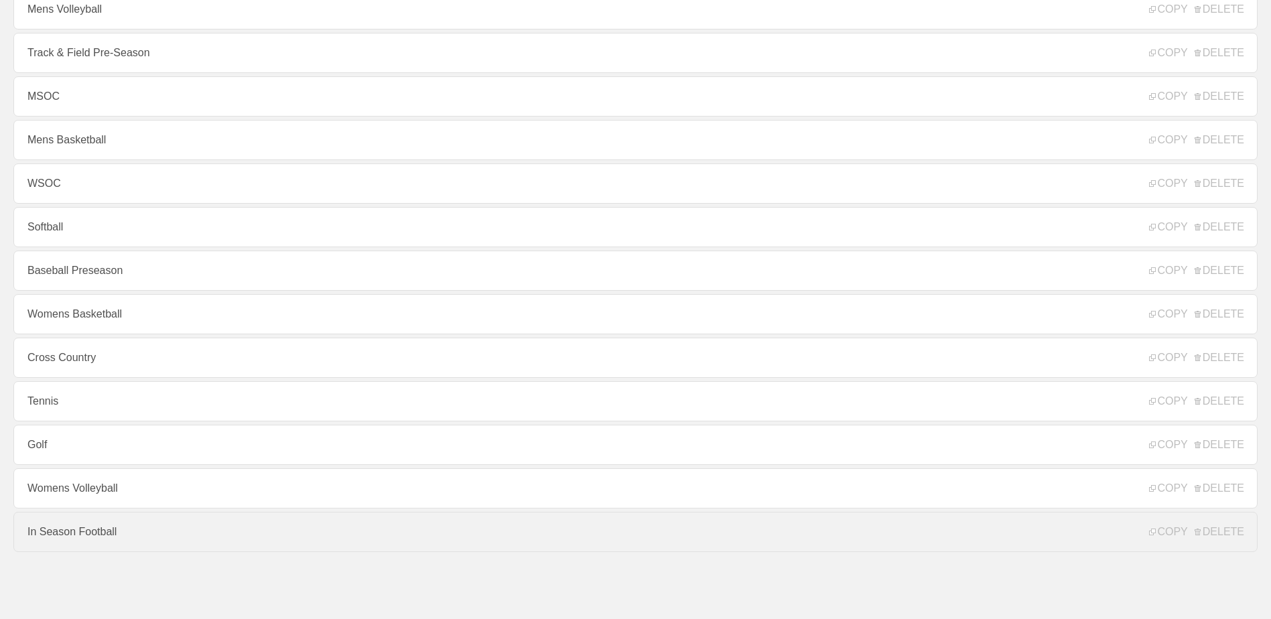
click at [161, 520] on link "In Season Football" at bounding box center [635, 532] width 1244 height 40
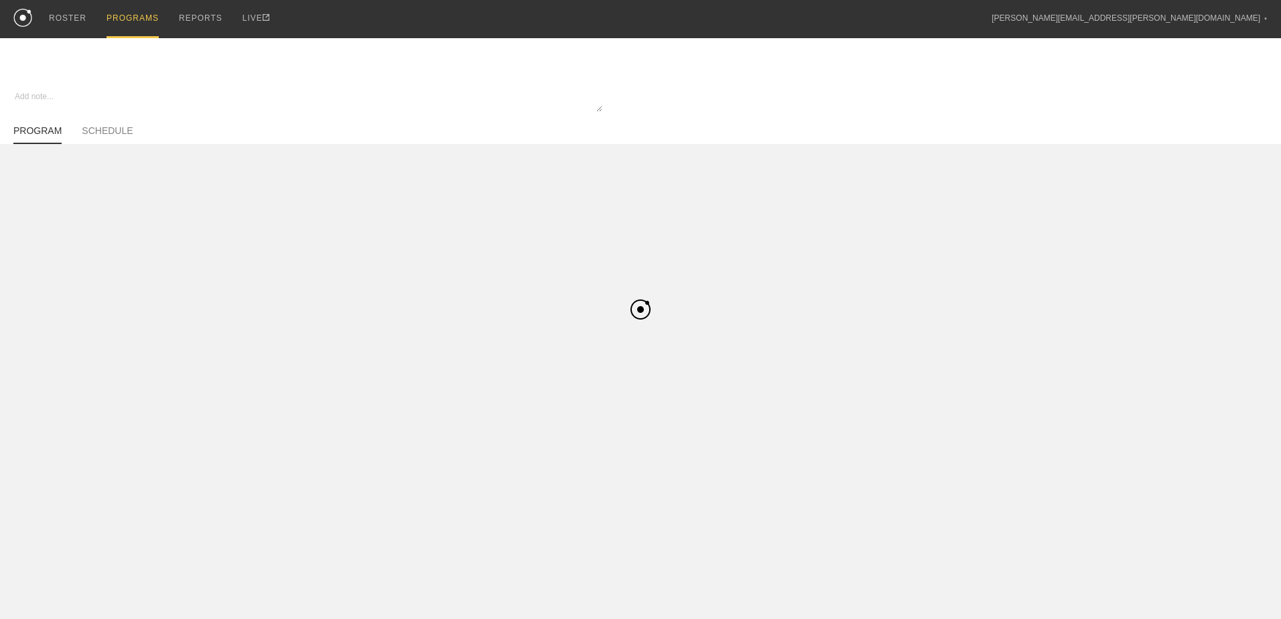
type textarea "x"
type input "In Season Football"
type textarea "Block 1"
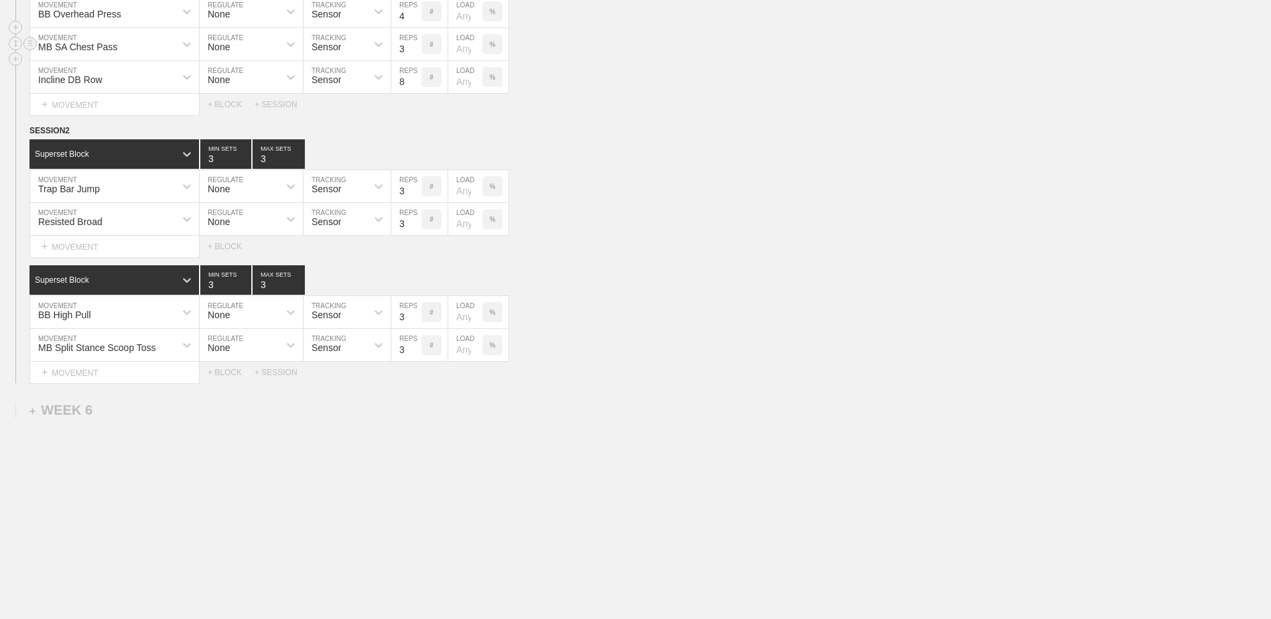
scroll to position [3750, 0]
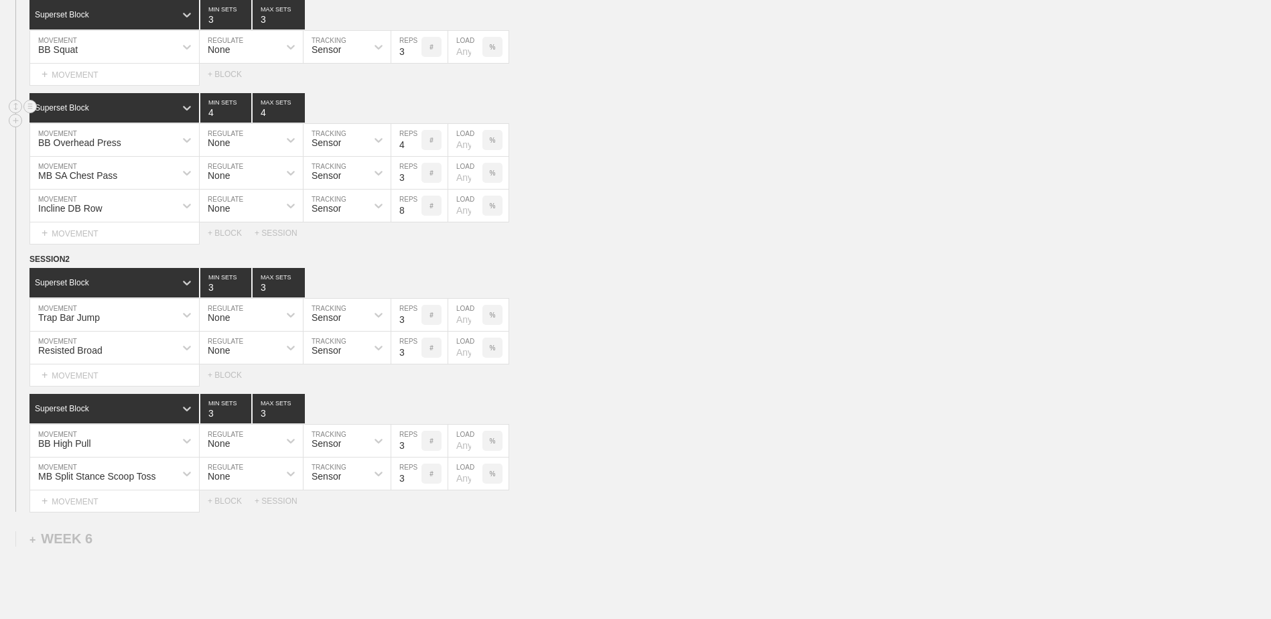
click at [568, 123] on div "Superset Block 4 MIN SETS 4 MAX SETS" at bounding box center [650, 107] width 1242 height 29
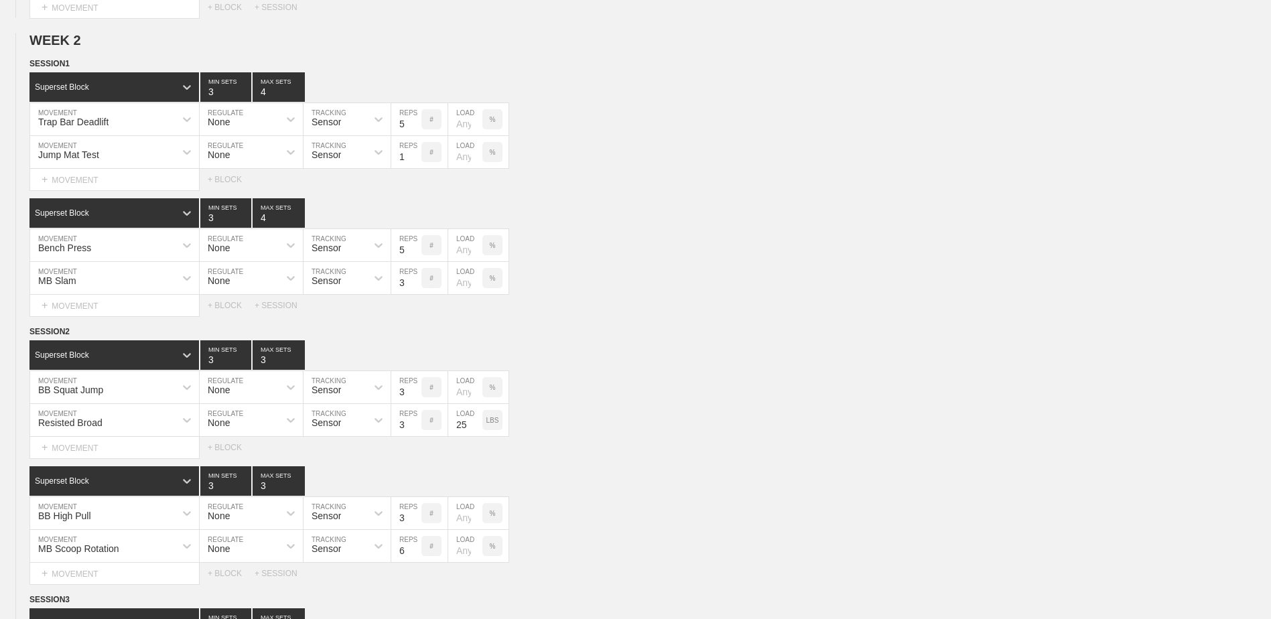
scroll to position [0, 0]
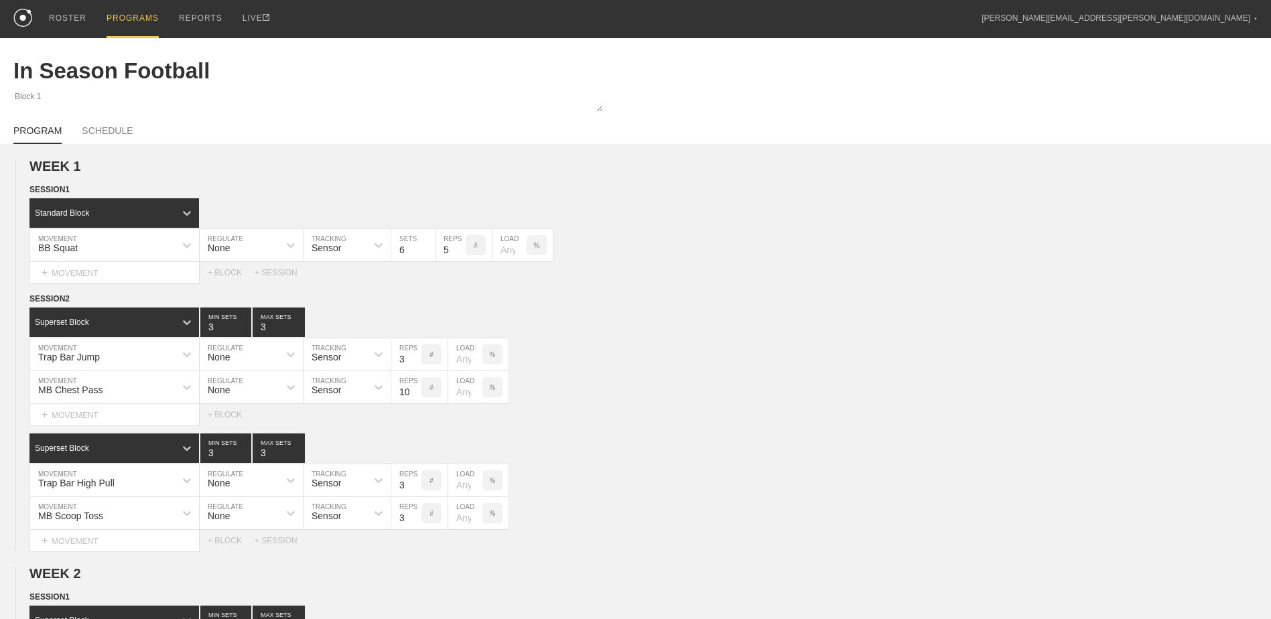
click at [141, 19] on div "PROGRAMS" at bounding box center [133, 19] width 52 height 38
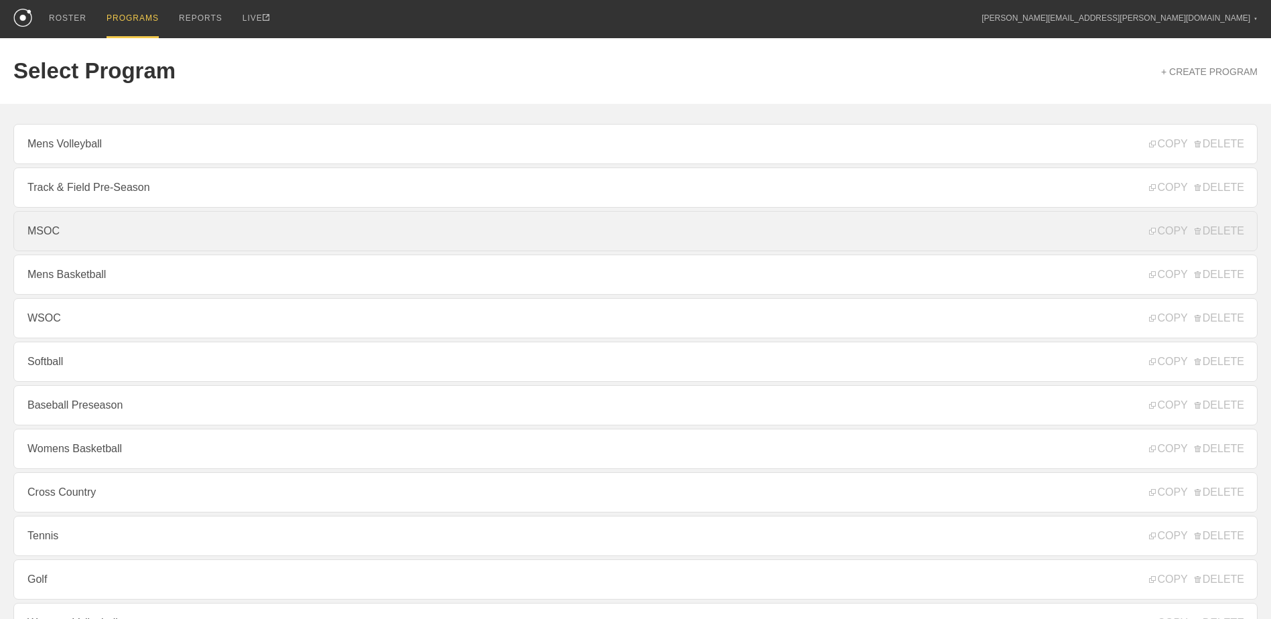
click at [162, 221] on link "MSOC" at bounding box center [635, 231] width 1244 height 40
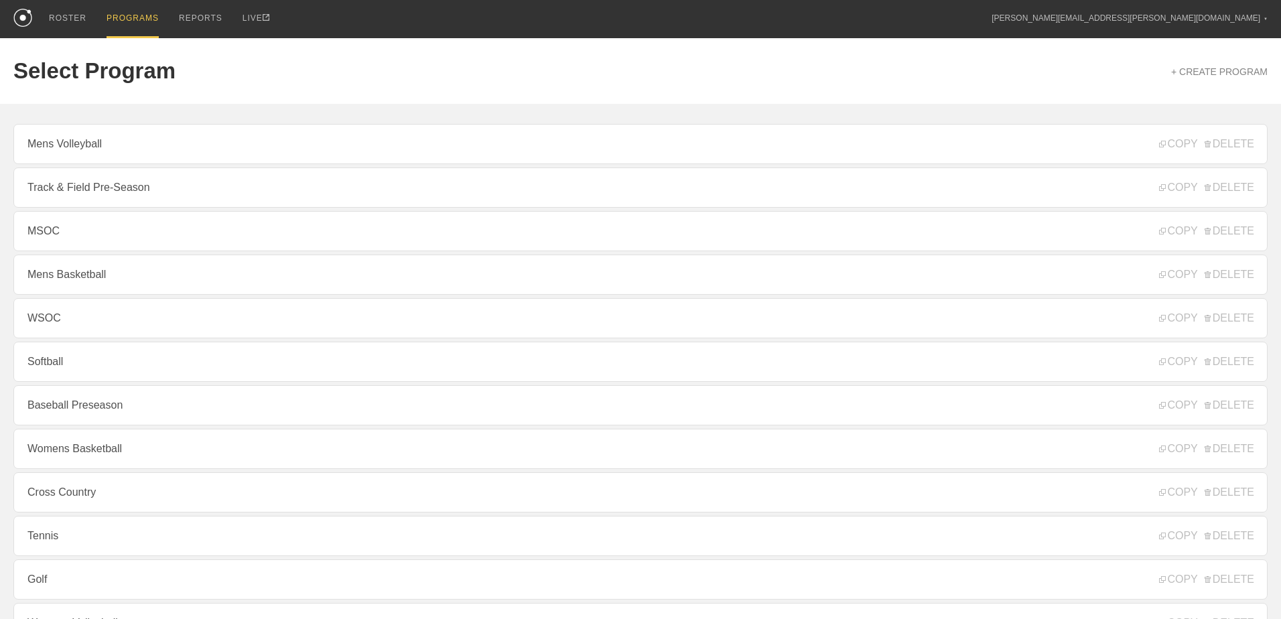
type textarea "x"
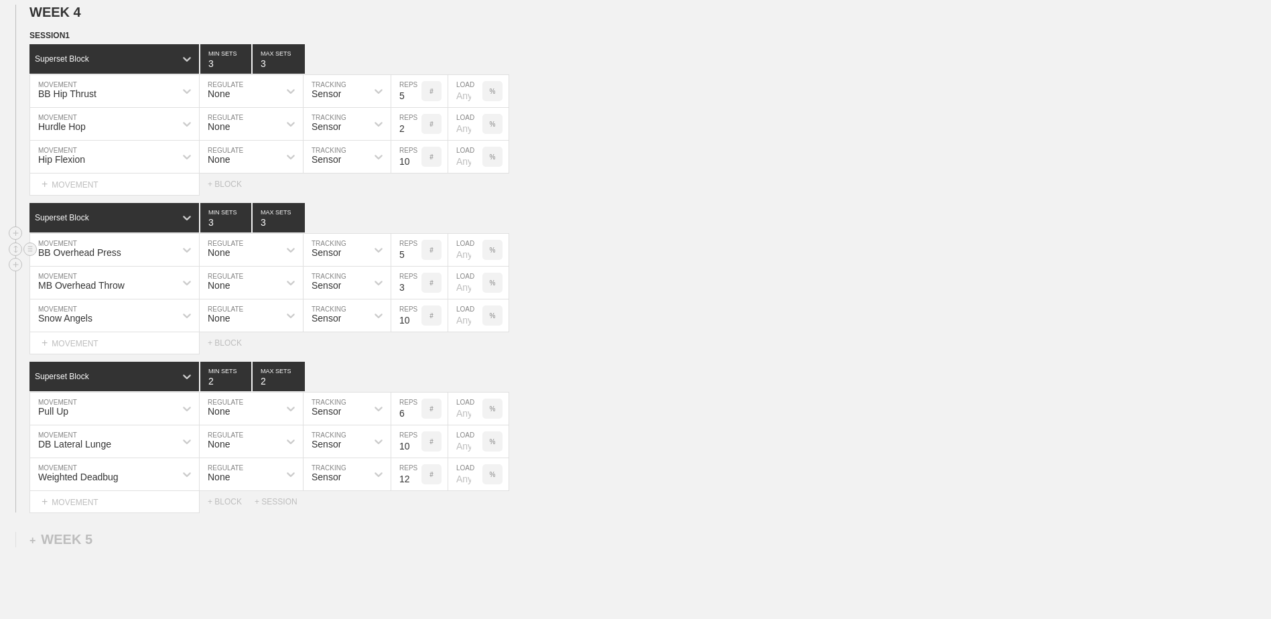
scroll to position [1414, 0]
